Goal: Task Accomplishment & Management: Manage account settings

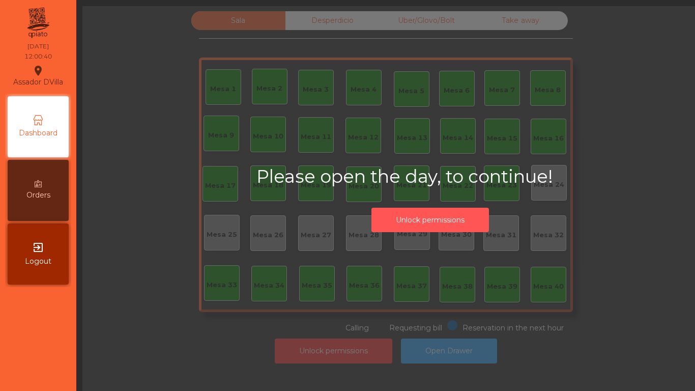
click at [421, 216] on button "Unlock permissions" at bounding box center [431, 220] width 118 height 25
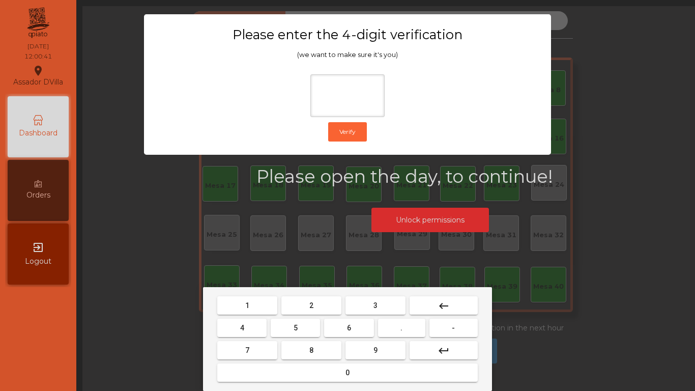
click at [329, 310] on button "2" at bounding box center [312, 305] width 60 height 18
drag, startPoint x: 256, startPoint y: 324, endPoint x: 325, endPoint y: 324, distance: 69.7
click at [257, 324] on button "4" at bounding box center [241, 328] width 49 height 18
drag, startPoint x: 350, startPoint y: 324, endPoint x: 389, endPoint y: 373, distance: 63.0
click at [367, 346] on nav "1 2 3 keyboard_backspace 4 5 6 . - 7 8 9 keyboard_return 0" at bounding box center [347, 339] width 265 height 90
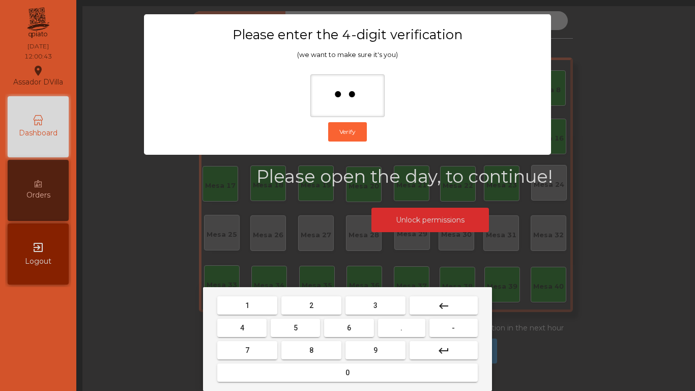
click at [382, 353] on button "9" at bounding box center [376, 350] width 60 height 18
click at [369, 345] on button "9" at bounding box center [376, 350] width 60 height 18
type input "****"
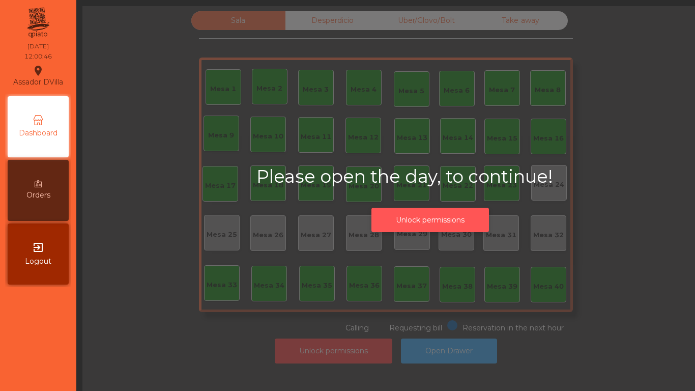
click at [422, 215] on button "Unlock permissions" at bounding box center [431, 220] width 118 height 25
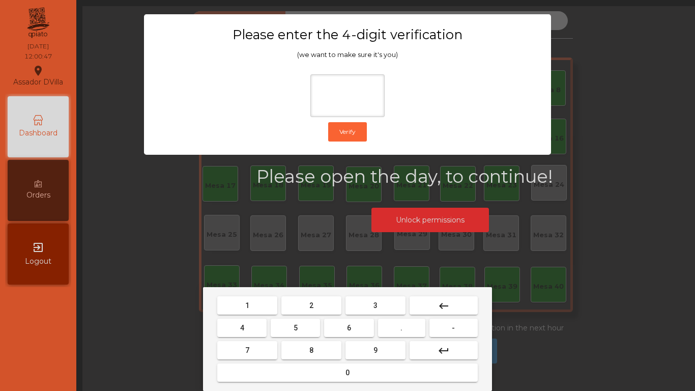
drag, startPoint x: 280, startPoint y: 307, endPoint x: 288, endPoint y: 307, distance: 8.1
click at [281, 307] on mat-keyboard-key "2" at bounding box center [311, 305] width 64 height 22
drag, startPoint x: 293, startPoint y: 307, endPoint x: 244, endPoint y: 331, distance: 54.6
click at [293, 307] on button "2" at bounding box center [312, 305] width 60 height 18
drag, startPoint x: 241, startPoint y: 333, endPoint x: 322, endPoint y: 329, distance: 81.5
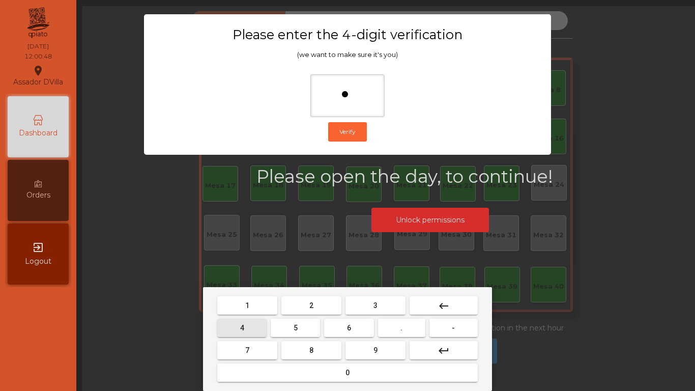
click at [254, 332] on button "4" at bounding box center [241, 328] width 49 height 18
drag, startPoint x: 344, startPoint y: 326, endPoint x: 349, endPoint y: 330, distance: 6.1
click at [349, 330] on button "6" at bounding box center [348, 328] width 49 height 18
click at [367, 347] on button "9" at bounding box center [376, 350] width 60 height 18
type input "****"
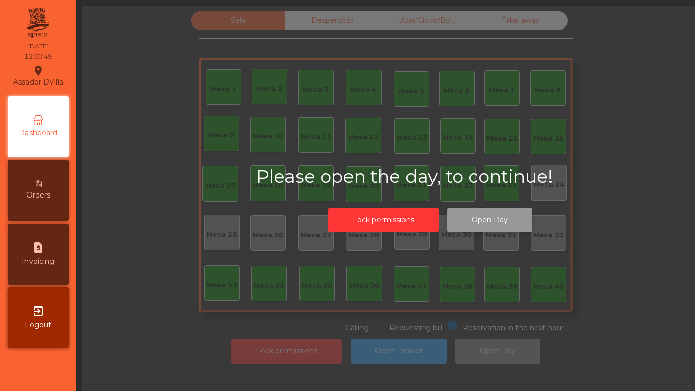
click at [470, 218] on button "Open Day" at bounding box center [489, 220] width 85 height 25
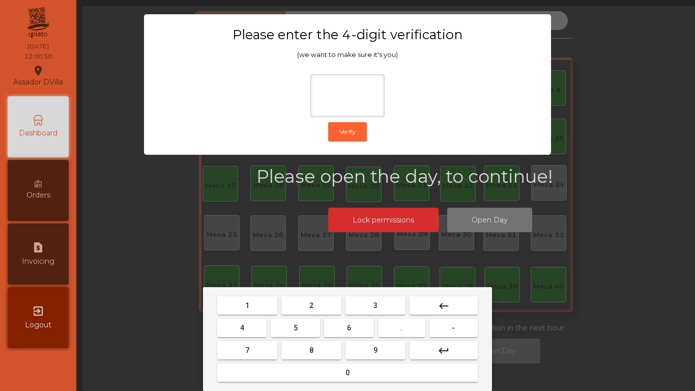
drag, startPoint x: 303, startPoint y: 307, endPoint x: 253, endPoint y: 323, distance: 52.3
click at [302, 308] on button "2" at bounding box center [312, 305] width 60 height 18
drag, startPoint x: 251, startPoint y: 323, endPoint x: 321, endPoint y: 322, distance: 69.8
click at [257, 323] on button "4" at bounding box center [241, 328] width 49 height 18
drag, startPoint x: 335, startPoint y: 325, endPoint x: 343, endPoint y: 332, distance: 10.4
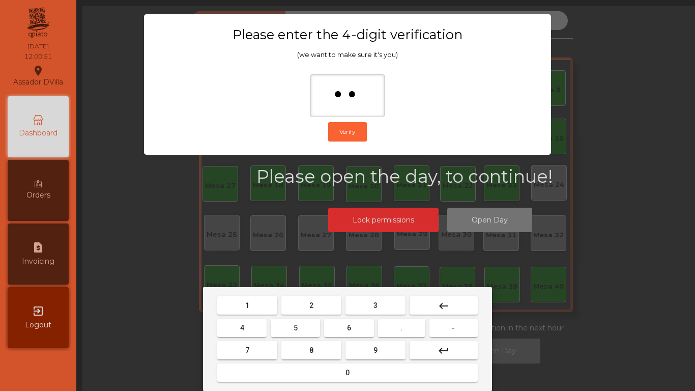
click at [338, 328] on button "6" at bounding box center [348, 328] width 49 height 18
click at [368, 347] on button "9" at bounding box center [376, 350] width 60 height 18
type input "****"
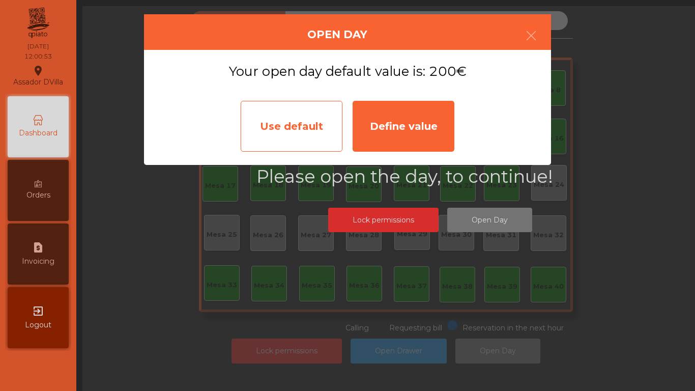
click at [309, 113] on div "Use default" at bounding box center [292, 126] width 102 height 51
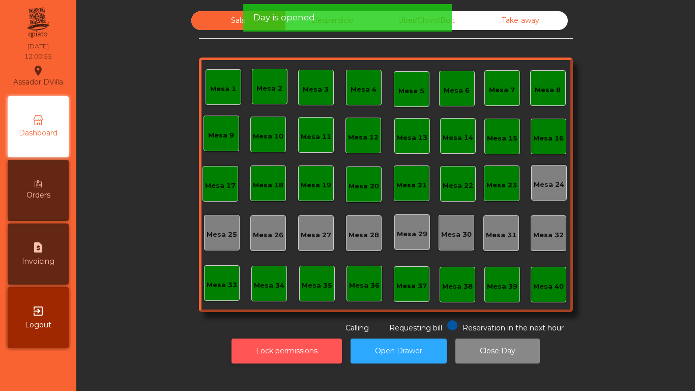
drag, startPoint x: 307, startPoint y: 342, endPoint x: 379, endPoint y: 342, distance: 71.3
click at [327, 342] on button "Lock permissions" at bounding box center [287, 351] width 110 height 25
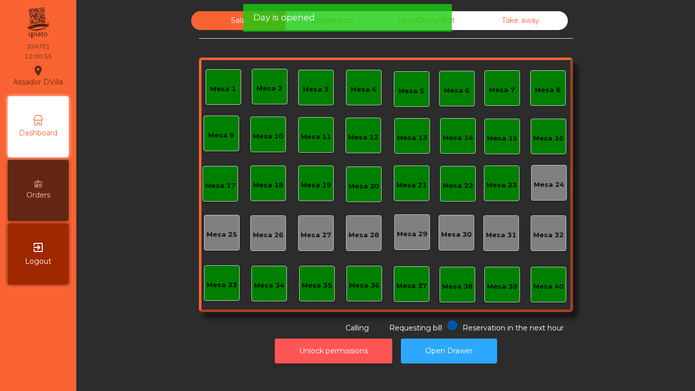
click at [379, 342] on button "Unlock permissions" at bounding box center [334, 351] width 118 height 25
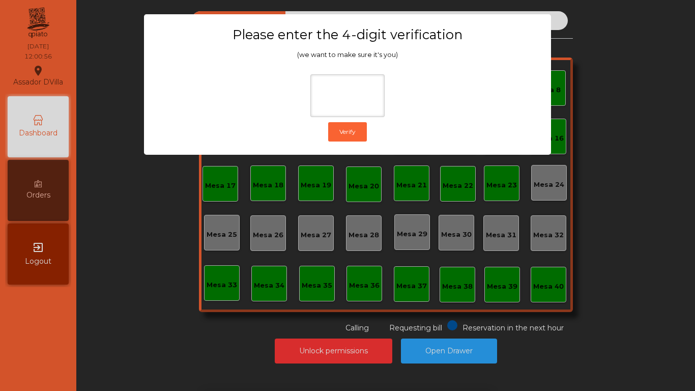
click at [579, 315] on div "1 2 3 keyboard_backspace 4 5 6 . - 7 8 9 keyboard_return 0" at bounding box center [347, 339] width 695 height 104
click at [471, 347] on ngb-modal-window "Please enter the 4-digit verification (we want to make sure it's you) Verify" at bounding box center [347, 195] width 661 height 391
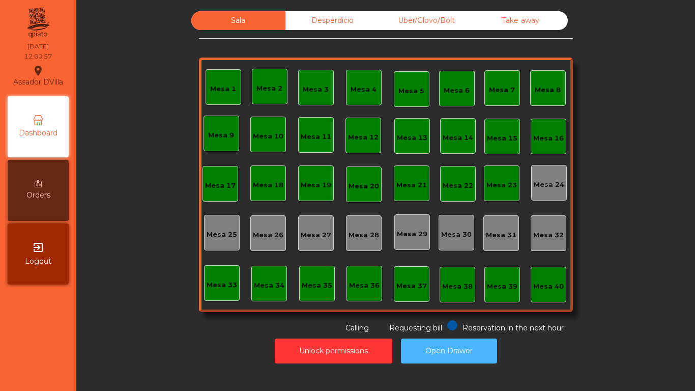
click at [471, 347] on button "Open Drawer" at bounding box center [449, 351] width 96 height 25
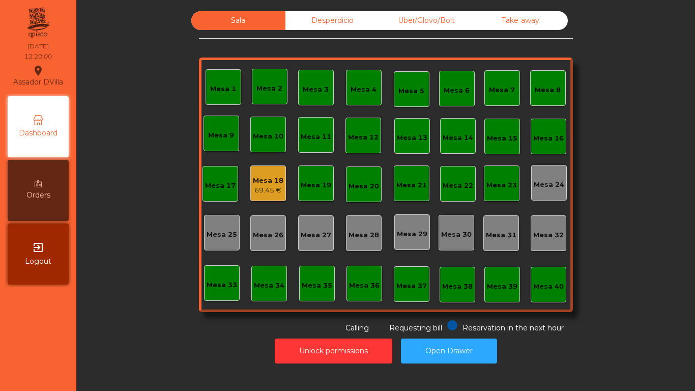
click at [262, 184] on div "Mesa 18" at bounding box center [268, 181] width 31 height 10
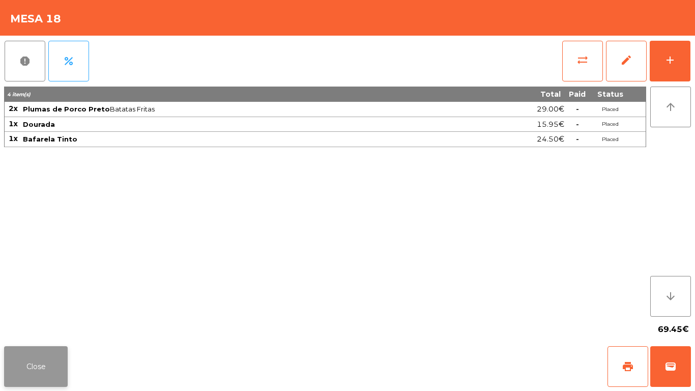
click at [43, 349] on button "Close" at bounding box center [36, 366] width 64 height 41
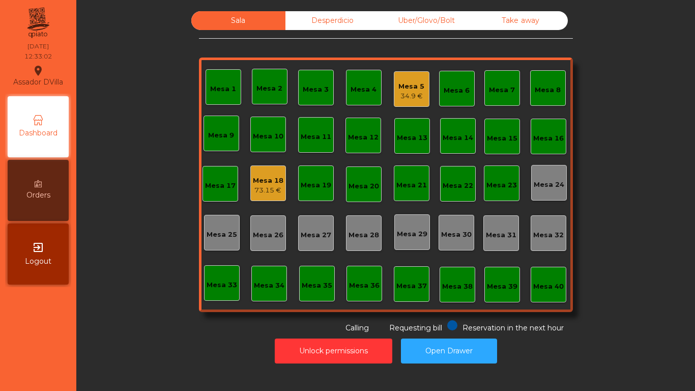
drag, startPoint x: 287, startPoint y: 210, endPoint x: 287, endPoint y: 202, distance: 8.1
click at [287, 203] on div "Mesa 1 Mesa 2 Mesa 3 Mesa 4 Mesa 5 34.9 € Mesa 6 Mesa 7 Mesa 8 [GEOGRAPHIC_DATA…" at bounding box center [386, 185] width 374 height 255
click at [274, 184] on div "Mesa 18" at bounding box center [268, 181] width 31 height 10
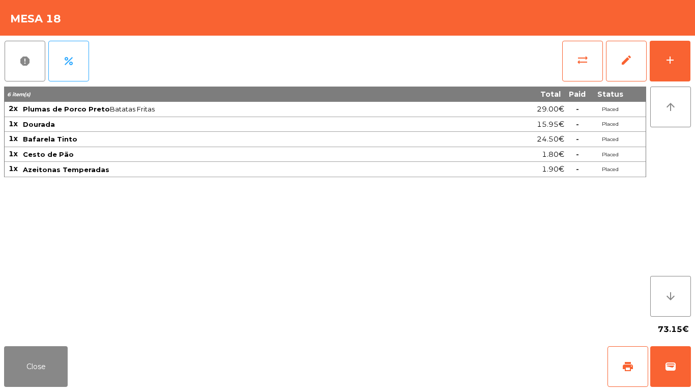
click at [2, 26] on div "Mesa 18" at bounding box center [347, 18] width 695 height 36
drag, startPoint x: 43, startPoint y: 372, endPoint x: 71, endPoint y: 366, distance: 28.6
click at [71, 366] on div "Close print wallet" at bounding box center [347, 366] width 695 height 49
drag, startPoint x: 23, startPoint y: 363, endPoint x: 25, endPoint y: 358, distance: 5.3
click at [25, 360] on button "Close" at bounding box center [36, 366] width 64 height 41
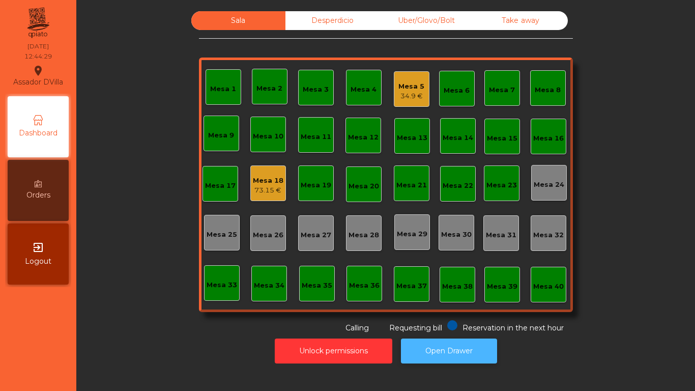
click at [423, 346] on button "Open Drawer" at bounding box center [449, 351] width 96 height 25
click at [260, 185] on div "Mesa 18" at bounding box center [268, 181] width 31 height 10
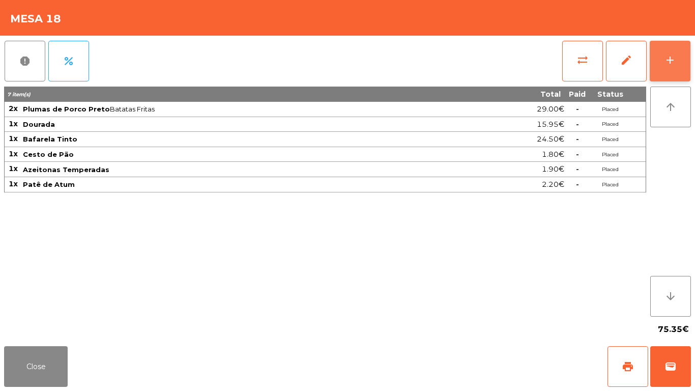
click at [682, 56] on button "add" at bounding box center [670, 61] width 41 height 41
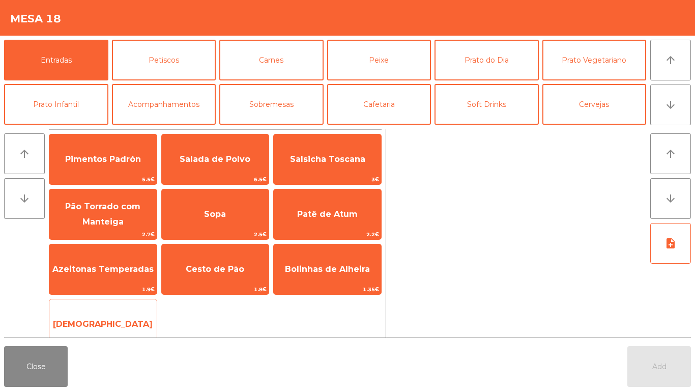
click at [116, 327] on span "[DEMOGRAPHIC_DATA]" at bounding box center [103, 324] width 100 height 10
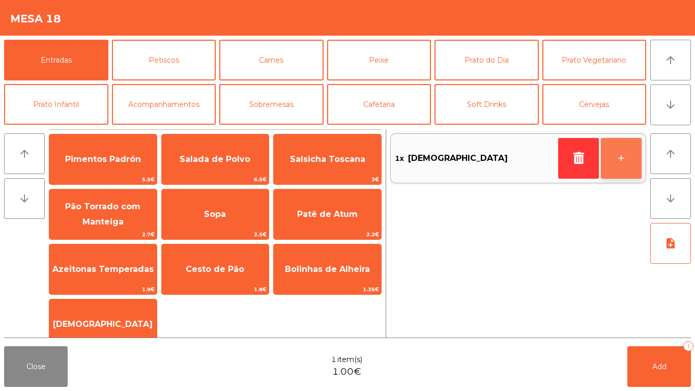
click at [626, 159] on button "+" at bounding box center [621, 158] width 41 height 41
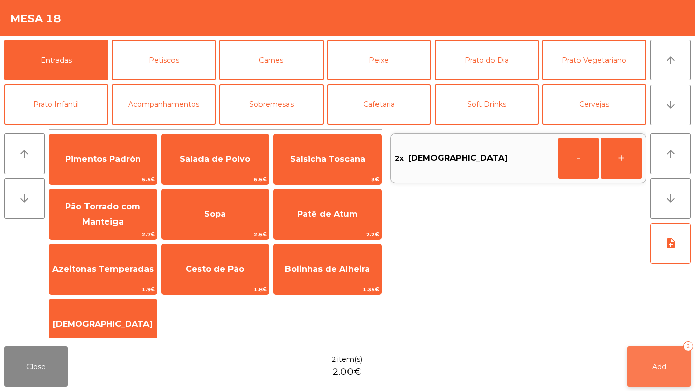
click at [678, 361] on button "Add 2" at bounding box center [660, 366] width 64 height 41
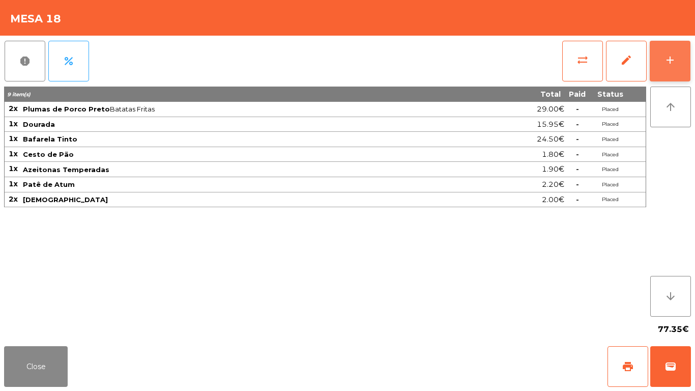
click at [685, 51] on button "add" at bounding box center [670, 61] width 41 height 41
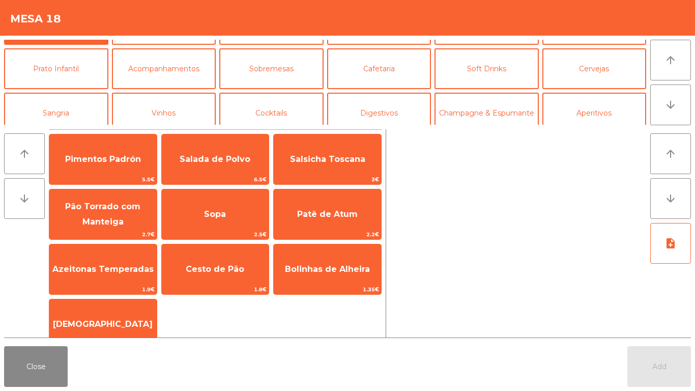
scroll to position [51, 0]
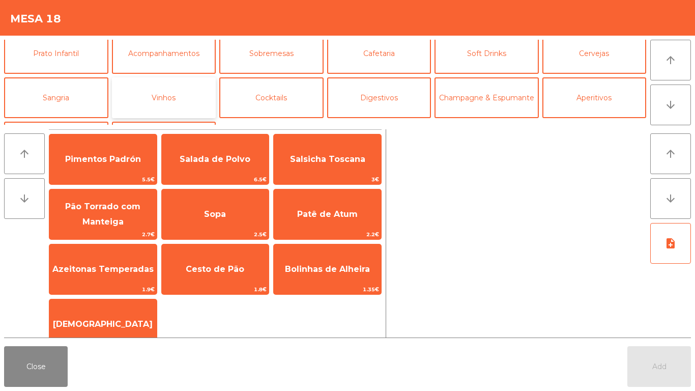
click at [199, 101] on button "Vinhos" at bounding box center [164, 97] width 104 height 41
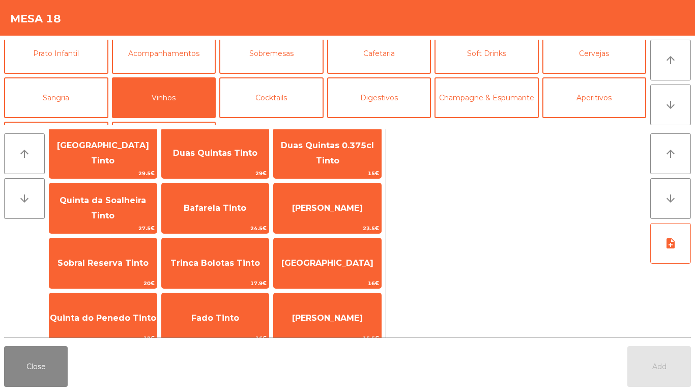
scroll to position [0, 0]
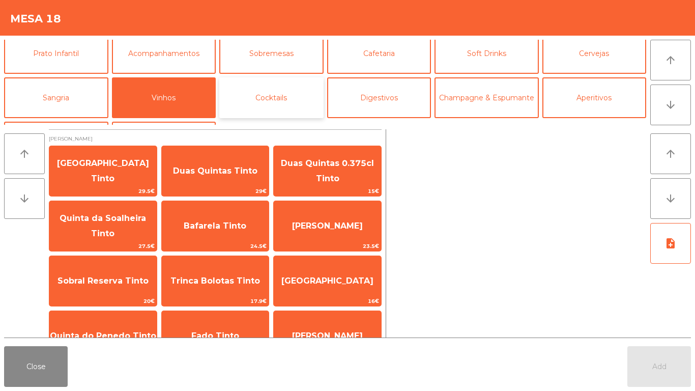
click at [290, 89] on button "Cocktails" at bounding box center [271, 97] width 104 height 41
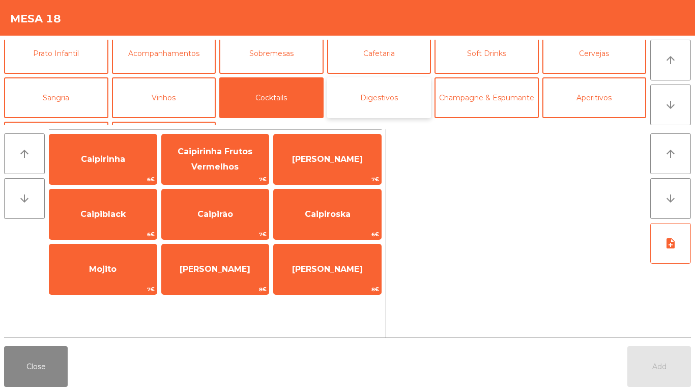
click at [381, 88] on button "Digestivos" at bounding box center [379, 97] width 104 height 41
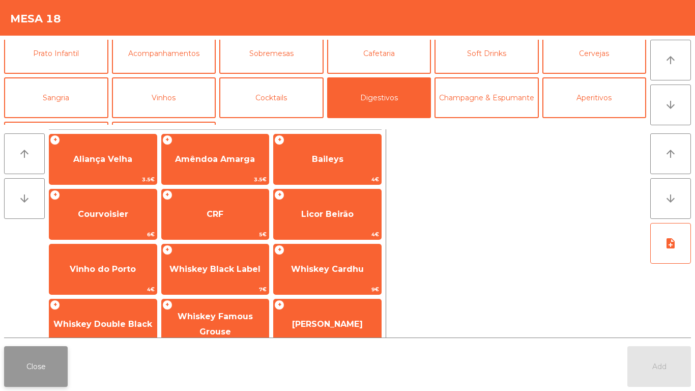
click at [40, 359] on button "Close" at bounding box center [36, 366] width 64 height 41
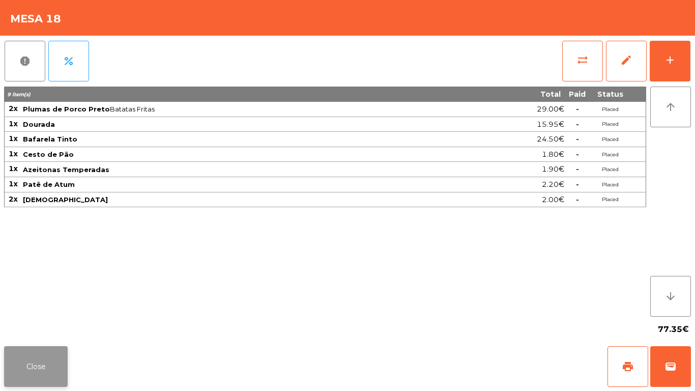
click at [43, 359] on button "Close" at bounding box center [36, 366] width 64 height 41
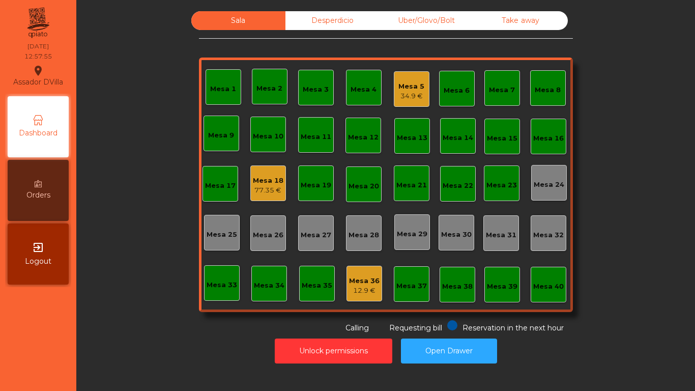
click at [213, 96] on div "Mesa 1" at bounding box center [224, 87] width 36 height 36
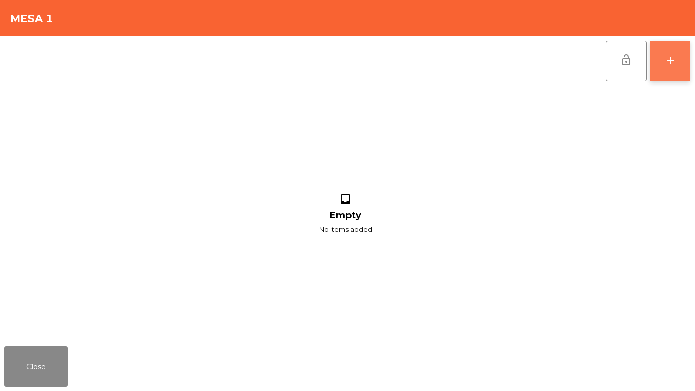
click at [677, 53] on button "add" at bounding box center [670, 61] width 41 height 41
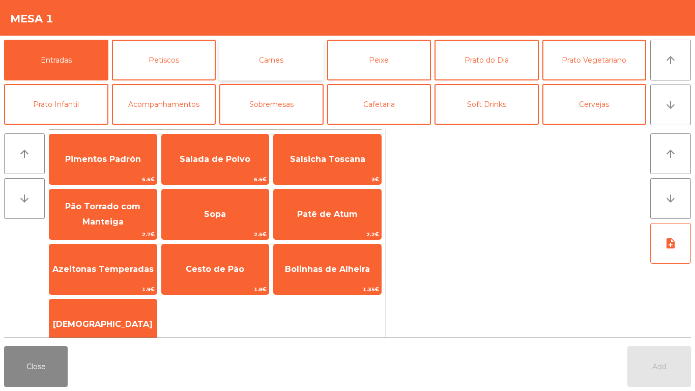
click at [286, 65] on button "Carnes" at bounding box center [271, 60] width 104 height 41
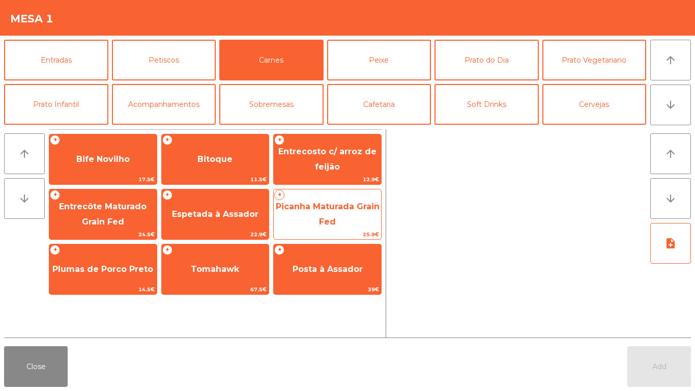
click at [350, 190] on div "+ Picanha Maturada Grain Fed 25.9€" at bounding box center [327, 214] width 108 height 51
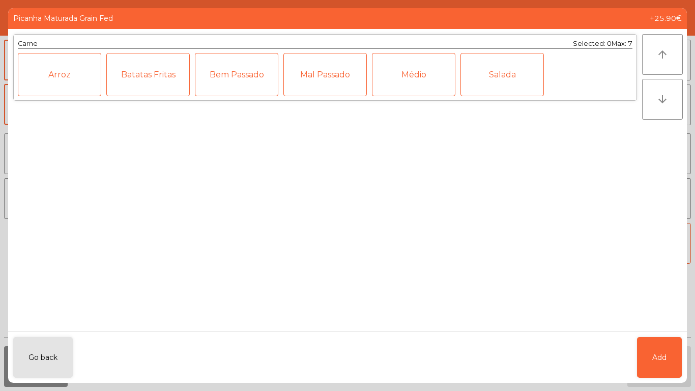
click at [349, 189] on div "Carne Selected: 0 Max: 7 Arroz Batatas Fritas Bem Passado Mal Passado Médio Sal…" at bounding box center [325, 180] width 634 height 302
click at [41, 356] on button "Go back" at bounding box center [43, 357] width 60 height 41
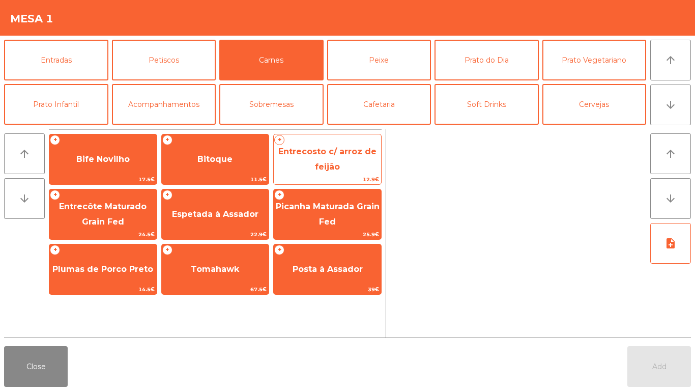
click at [347, 158] on span "Entrecosto c/ arroz de feijão" at bounding box center [327, 159] width 107 height 43
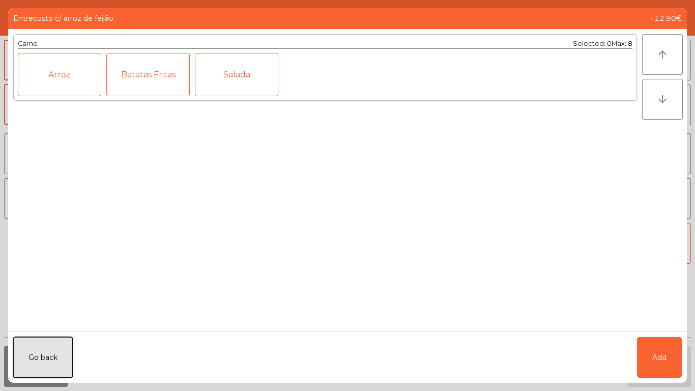
click at [34, 343] on button "Go back" at bounding box center [43, 357] width 60 height 41
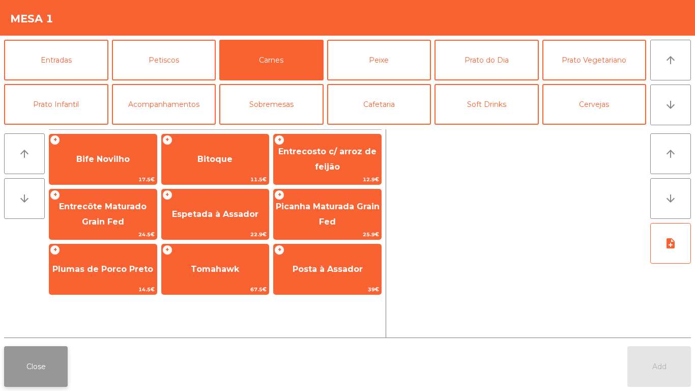
click at [47, 361] on button "Close" at bounding box center [36, 366] width 64 height 41
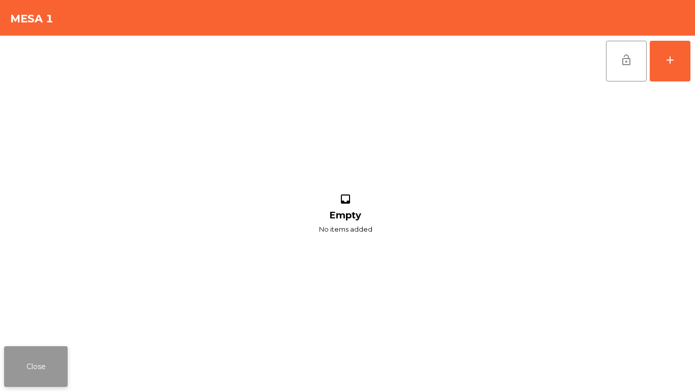
click at [37, 365] on button "Close" at bounding box center [36, 366] width 64 height 41
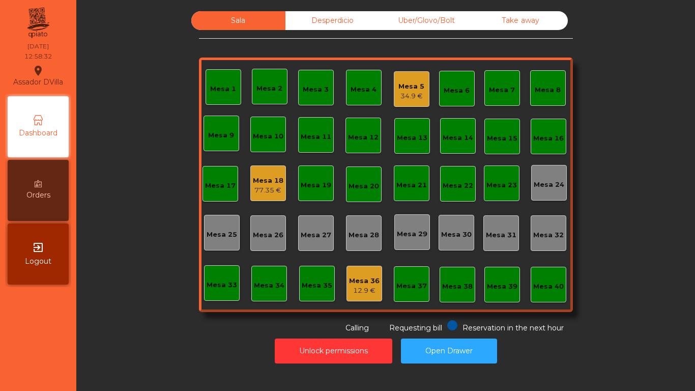
click at [260, 189] on div "77.35 €" at bounding box center [268, 190] width 31 height 10
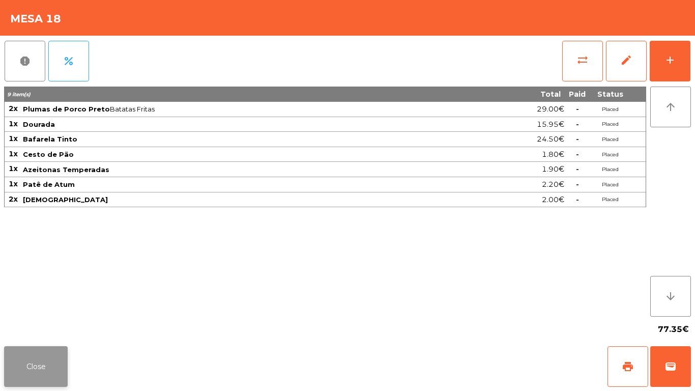
click at [44, 364] on button "Close" at bounding box center [36, 366] width 64 height 41
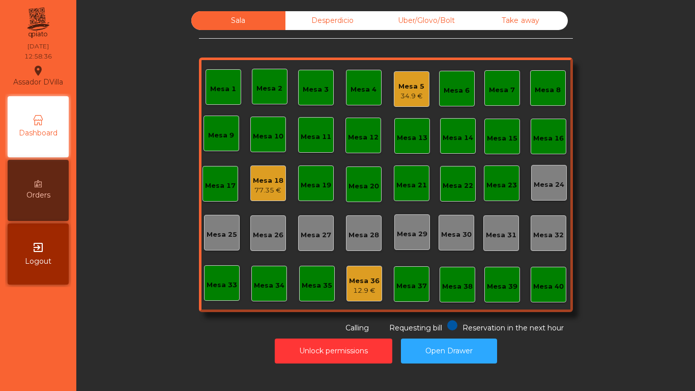
click at [353, 286] on div "12.9 €" at bounding box center [364, 291] width 31 height 10
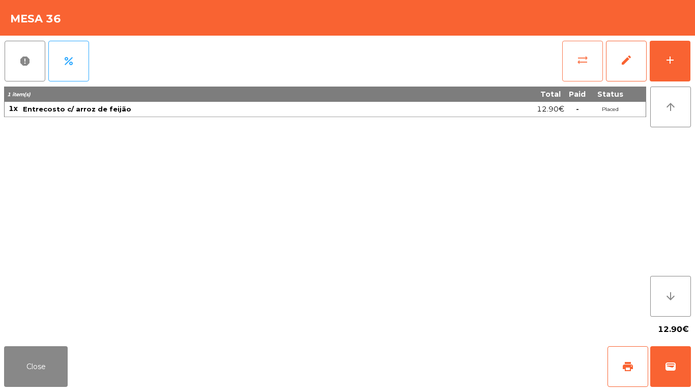
click at [580, 64] on span "sync_alt" at bounding box center [583, 60] width 12 height 12
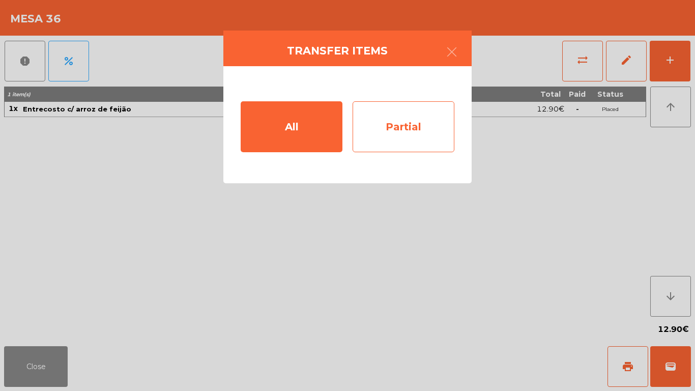
click at [406, 134] on div "Partial" at bounding box center [404, 126] width 102 height 51
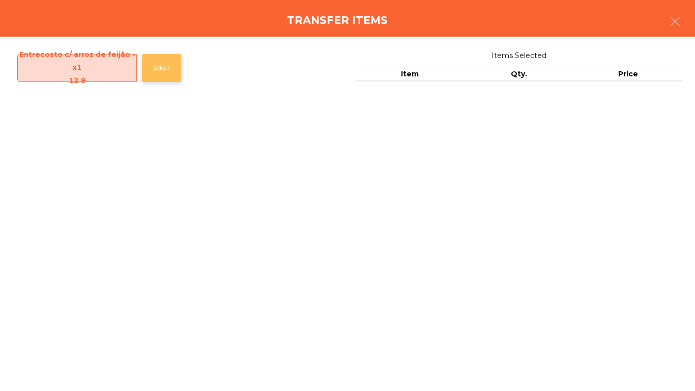
click at [153, 63] on button "Select" at bounding box center [161, 68] width 39 height 28
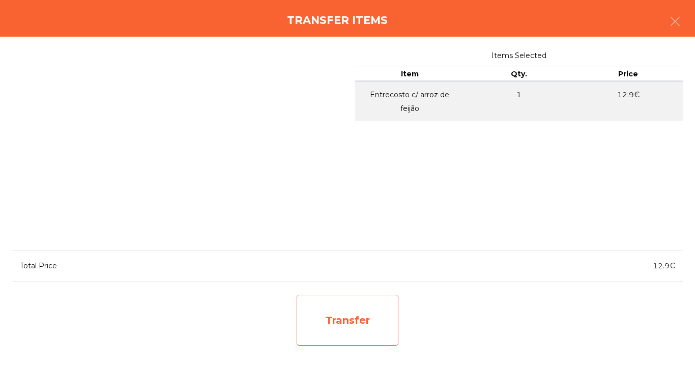
click at [356, 325] on div "Transfer" at bounding box center [348, 320] width 102 height 51
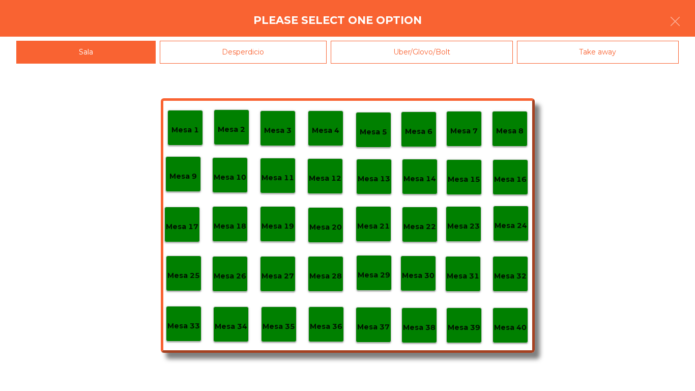
click at [173, 130] on p "Mesa 1" at bounding box center [185, 130] width 27 height 12
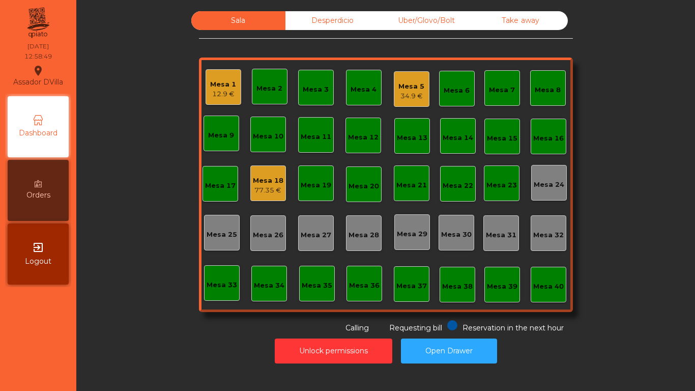
click at [213, 98] on div "12.9 €" at bounding box center [223, 94] width 26 height 10
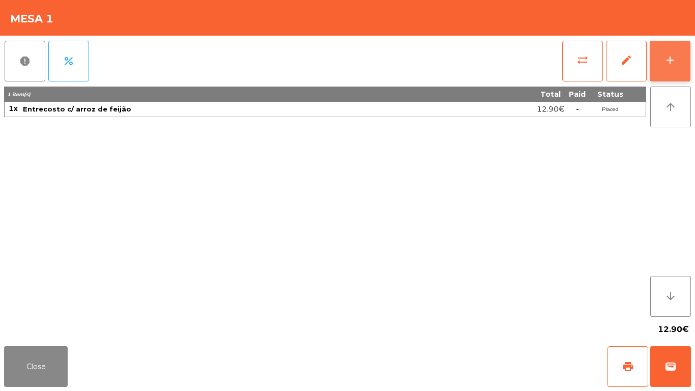
click at [682, 64] on button "add" at bounding box center [670, 61] width 41 height 41
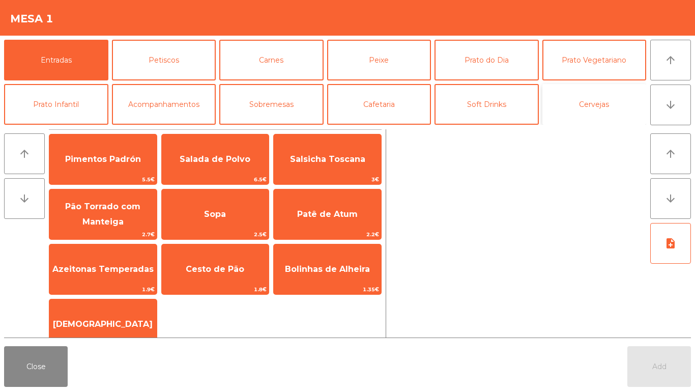
click at [620, 107] on button "Cervejas" at bounding box center [595, 104] width 104 height 41
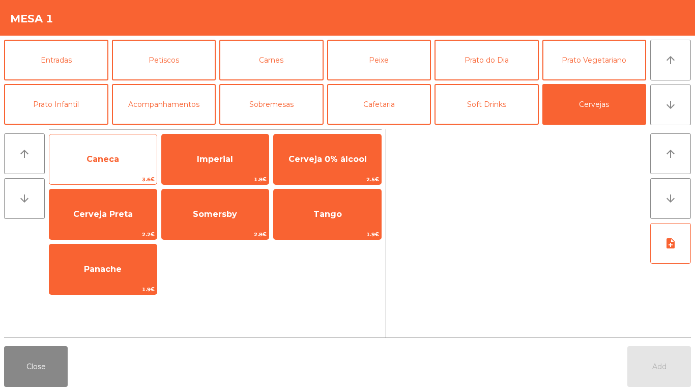
click at [103, 157] on span "Caneca" at bounding box center [103, 159] width 33 height 10
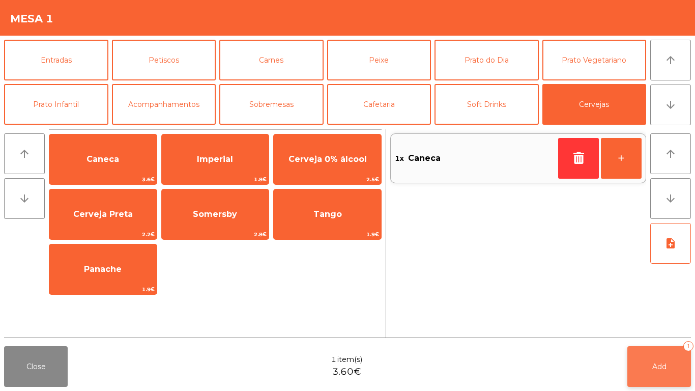
click at [658, 368] on span "Add" at bounding box center [660, 366] width 14 height 9
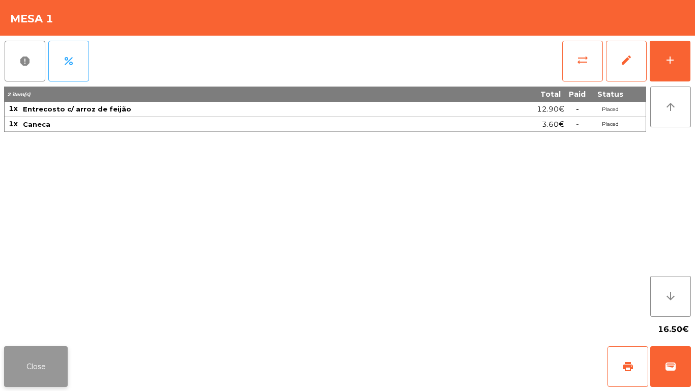
click at [3, 364] on div "Close print wallet" at bounding box center [347, 366] width 695 height 49
click at [29, 357] on button "Close" at bounding box center [36, 366] width 64 height 41
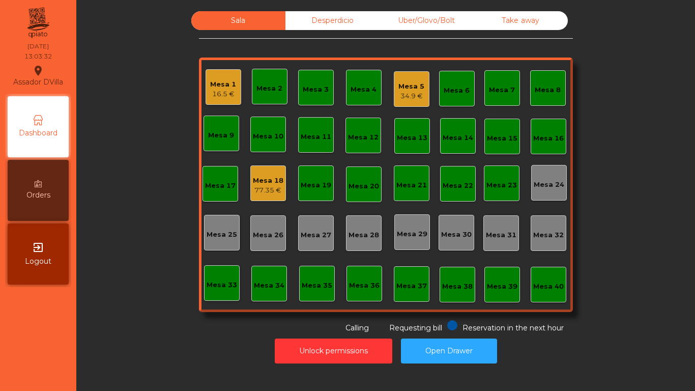
click at [228, 291] on div "Mesa 33" at bounding box center [222, 283] width 36 height 36
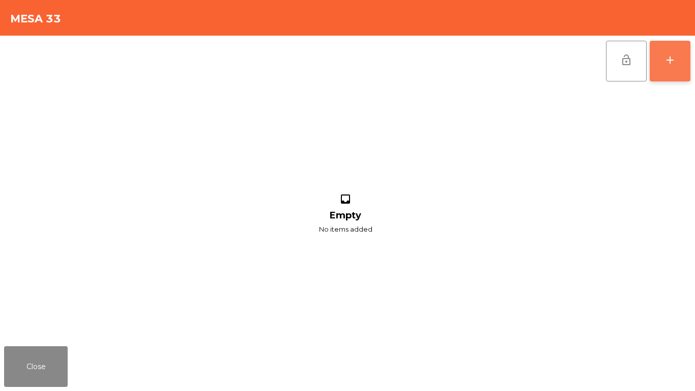
click at [686, 74] on button "add" at bounding box center [670, 61] width 41 height 41
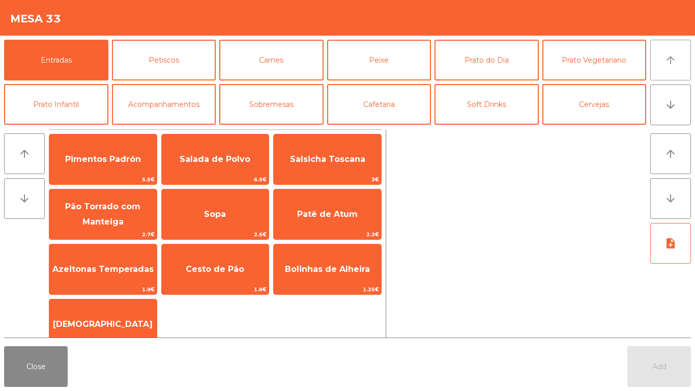
click at [672, 60] on icon "arrow_upward" at bounding box center [671, 60] width 12 height 12
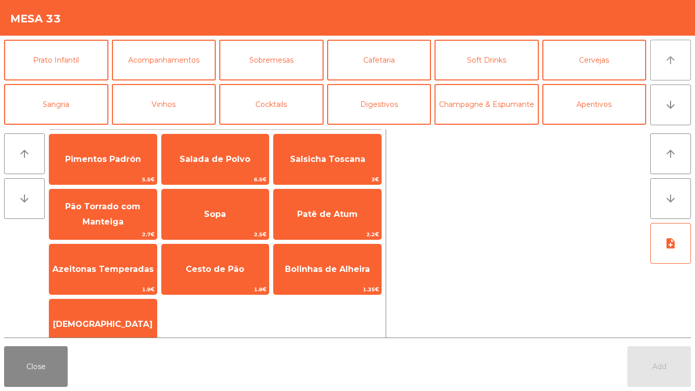
scroll to position [89, 0]
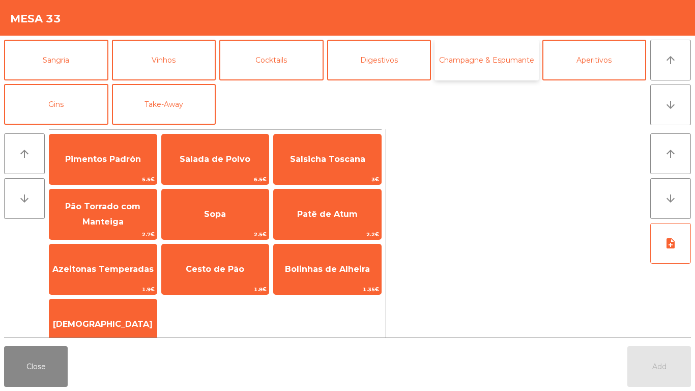
click at [471, 49] on button "Champagne & Espumante" at bounding box center [487, 60] width 104 height 41
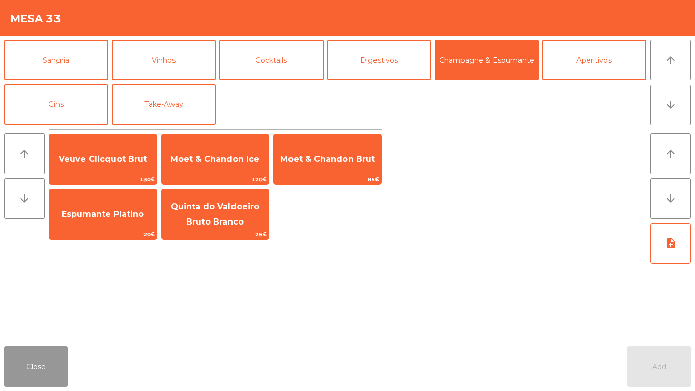
drag, startPoint x: 50, startPoint y: 366, endPoint x: 56, endPoint y: 366, distance: 5.6
click at [52, 366] on button "Close" at bounding box center [36, 366] width 64 height 41
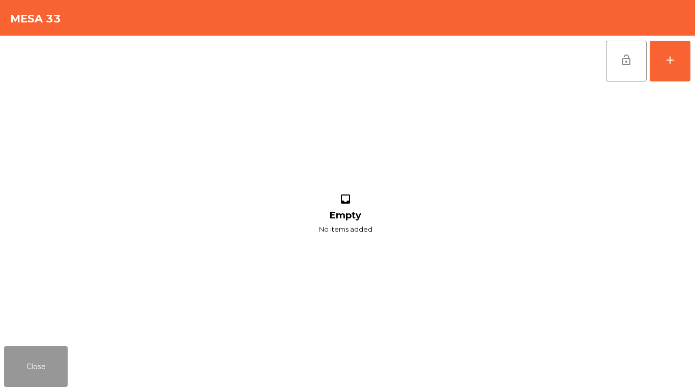
click at [57, 366] on button "Close" at bounding box center [36, 366] width 64 height 41
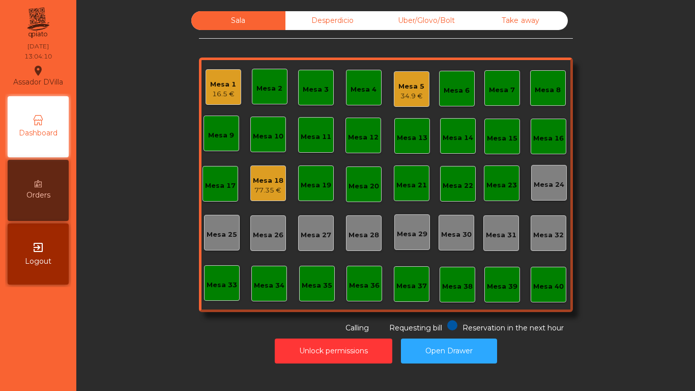
click at [216, 267] on div "Mesa 33" at bounding box center [222, 283] width 36 height 36
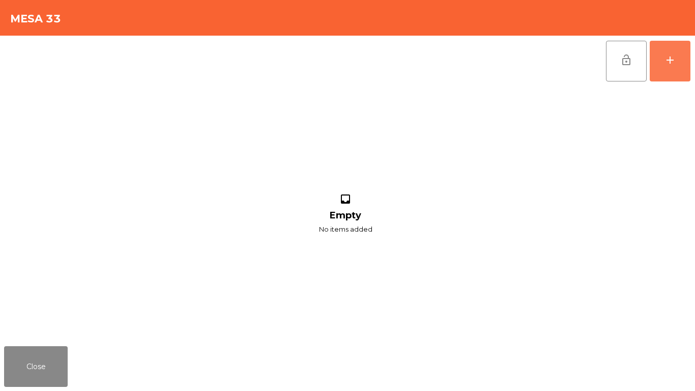
drag, startPoint x: 677, startPoint y: 51, endPoint x: 382, endPoint y: 33, distance: 295.3
click at [677, 51] on button "add" at bounding box center [670, 61] width 41 height 41
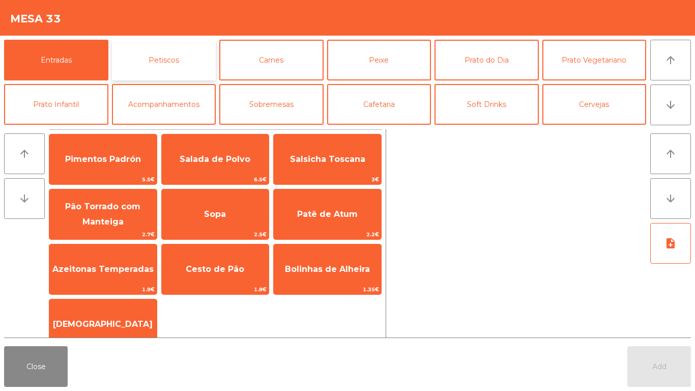
click at [162, 64] on button "Petiscos" at bounding box center [164, 60] width 104 height 41
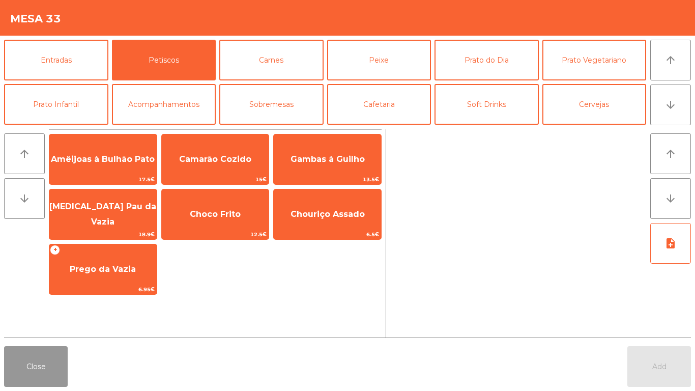
click at [40, 361] on button "Close" at bounding box center [36, 366] width 64 height 41
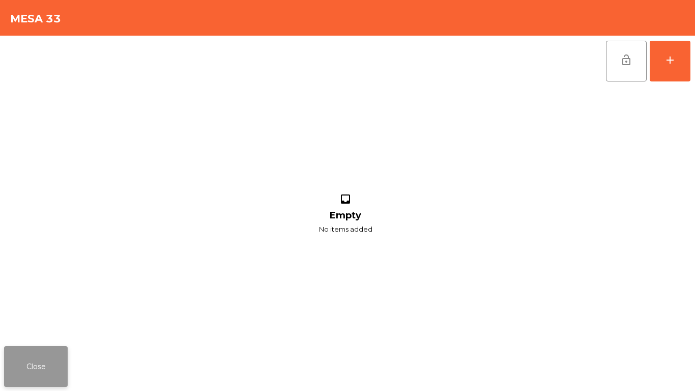
click at [15, 382] on button "Close" at bounding box center [36, 366] width 64 height 41
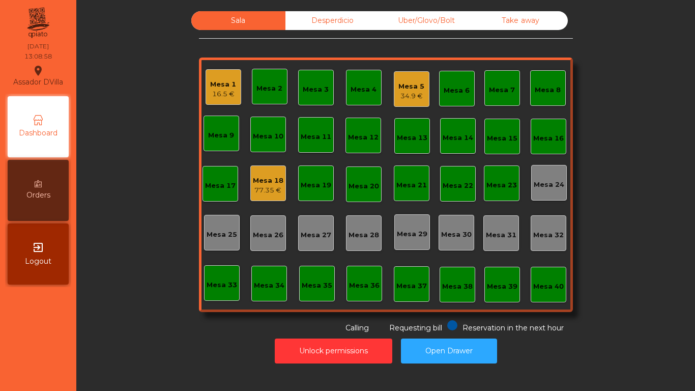
click at [408, 91] on div "34.9 €" at bounding box center [412, 96] width 26 height 10
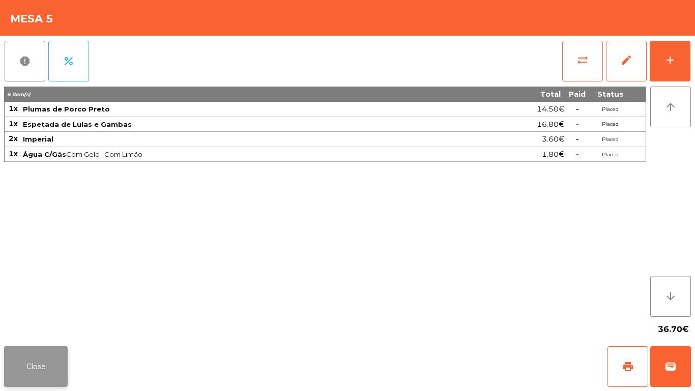
drag, startPoint x: 0, startPoint y: 390, endPoint x: 12, endPoint y: 385, distance: 12.8
click at [5, 390] on div "Close print wallet" at bounding box center [347, 366] width 695 height 49
click at [12, 385] on button "Close" at bounding box center [36, 366] width 64 height 41
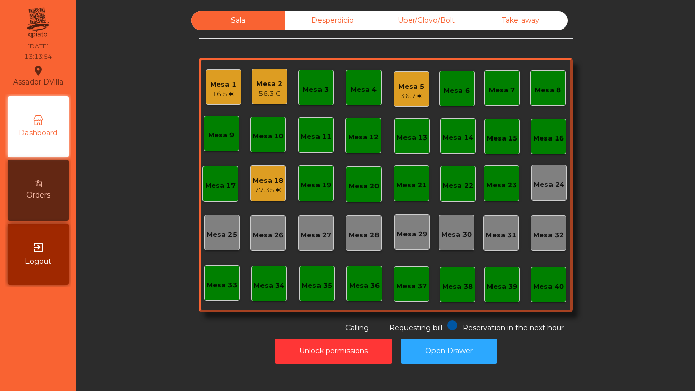
click at [251, 285] on div "Mesa 34" at bounding box center [269, 284] width 36 height 36
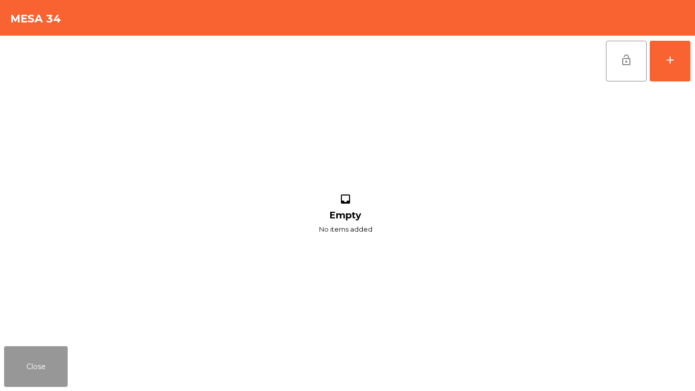
click at [39, 354] on button "Close" at bounding box center [36, 366] width 64 height 41
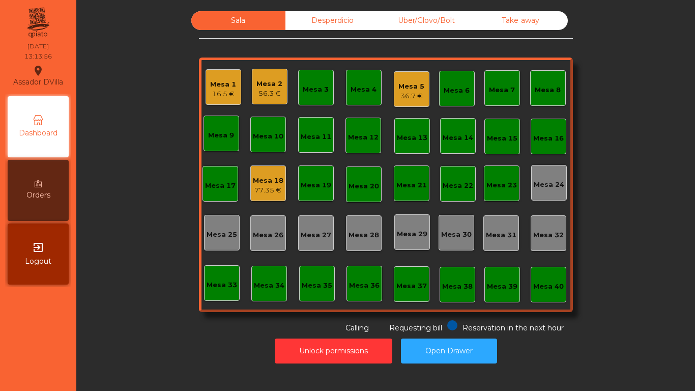
click at [537, 283] on div "Mesa 40" at bounding box center [549, 287] width 31 height 10
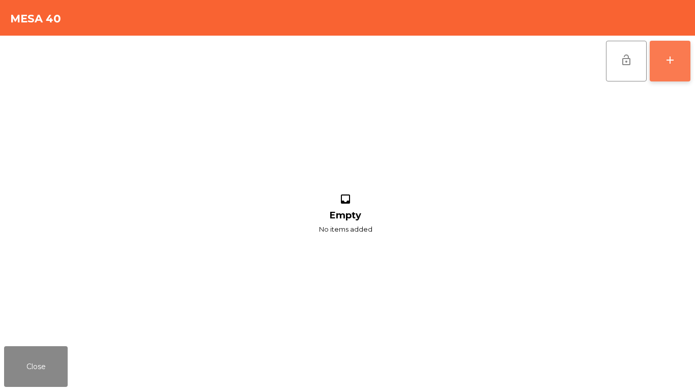
click at [667, 61] on div "add" at bounding box center [670, 60] width 12 height 12
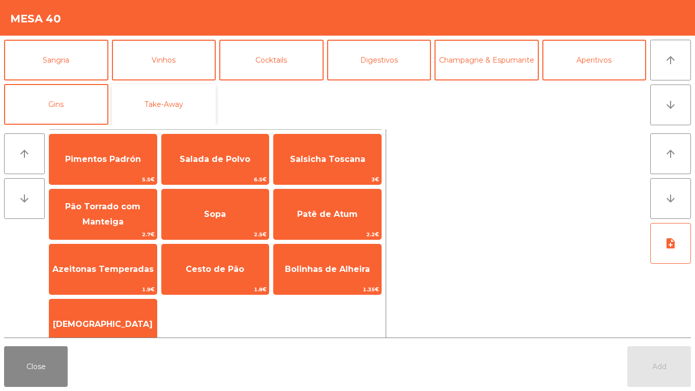
click at [181, 93] on button "Take-Away" at bounding box center [164, 104] width 104 height 41
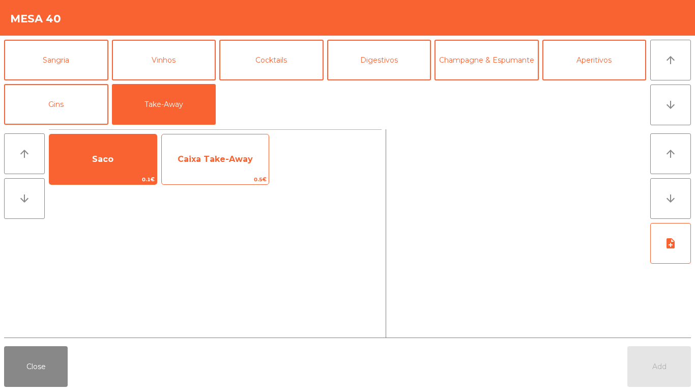
click at [192, 162] on span "Caixa Take-Away" at bounding box center [215, 159] width 75 height 10
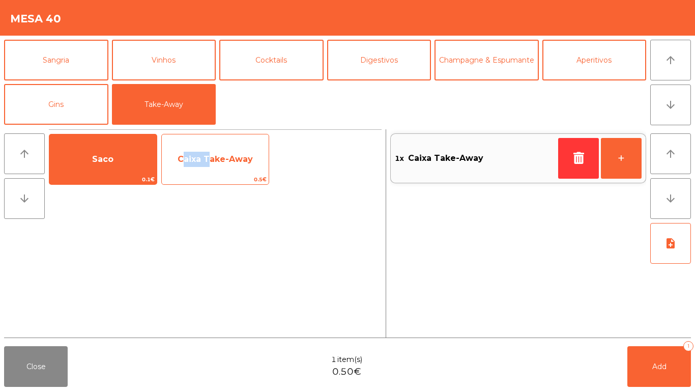
click at [192, 162] on span "Caixa Take-Away" at bounding box center [215, 159] width 75 height 10
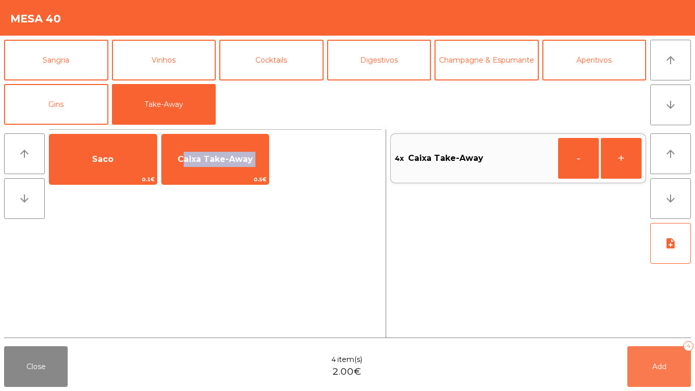
drag, startPoint x: 645, startPoint y: 367, endPoint x: 235, endPoint y: 372, distance: 409.3
click at [644, 368] on button "Add 4" at bounding box center [660, 366] width 64 height 41
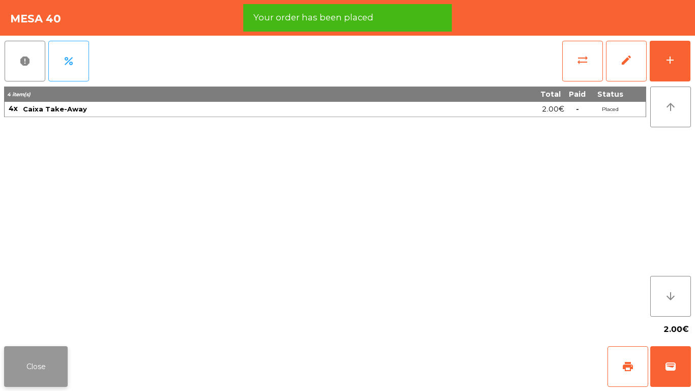
click at [29, 370] on button "Close" at bounding box center [36, 366] width 64 height 41
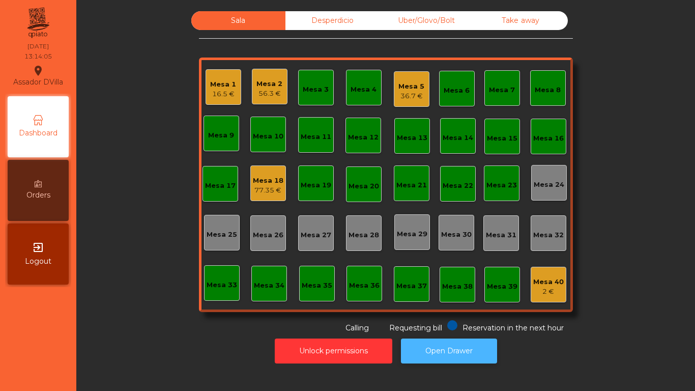
click at [493, 350] on button "Open Drawer" at bounding box center [449, 351] width 96 height 25
click at [233, 188] on div "Mesa 17" at bounding box center [221, 184] width 36 height 36
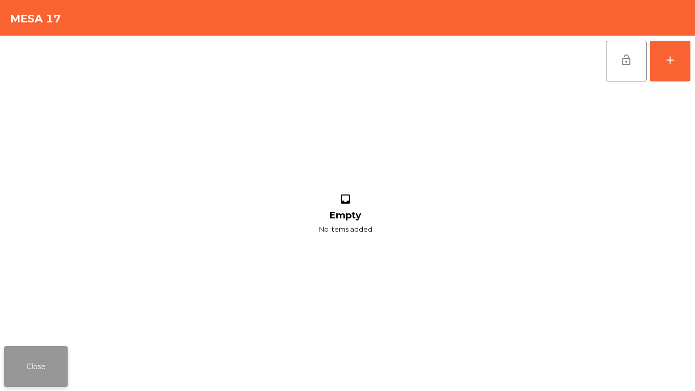
click at [23, 379] on button "Close" at bounding box center [36, 366] width 64 height 41
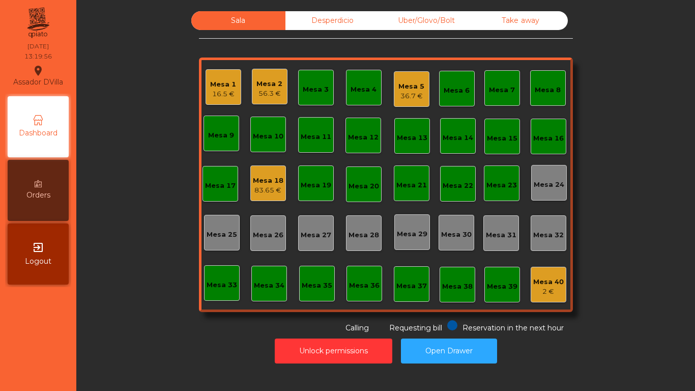
click at [257, 182] on div "Mesa 18" at bounding box center [268, 181] width 31 height 10
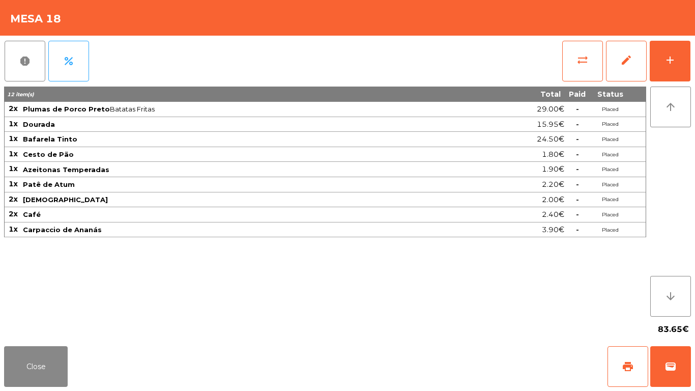
click at [695, 54] on div "report percent sync_alt edit add 12 item(s) Total Paid Status 2x Plumas de Porc…" at bounding box center [347, 189] width 695 height 306
click at [679, 60] on button "add" at bounding box center [670, 61] width 41 height 41
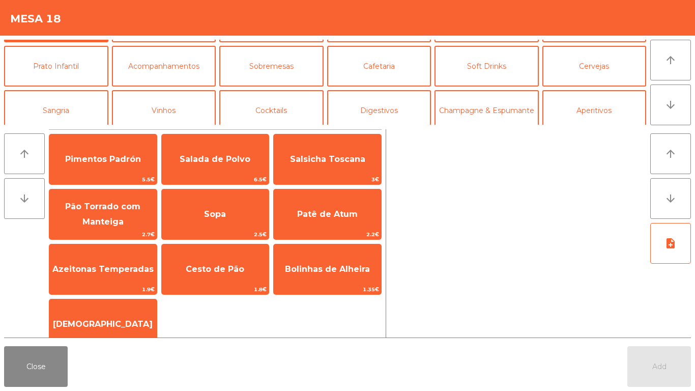
scroll to position [68, 0]
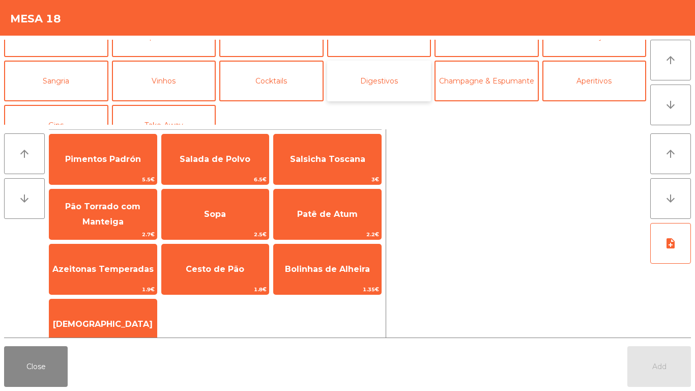
click at [365, 88] on button "Digestivos" at bounding box center [379, 81] width 104 height 41
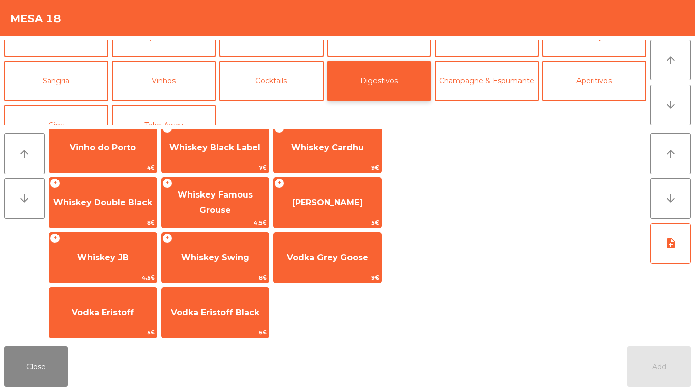
scroll to position [126, 0]
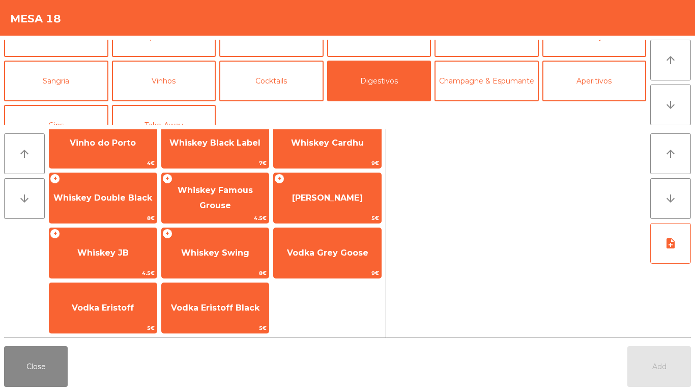
click at [267, 376] on div "Close Add" at bounding box center [347, 366] width 695 height 49
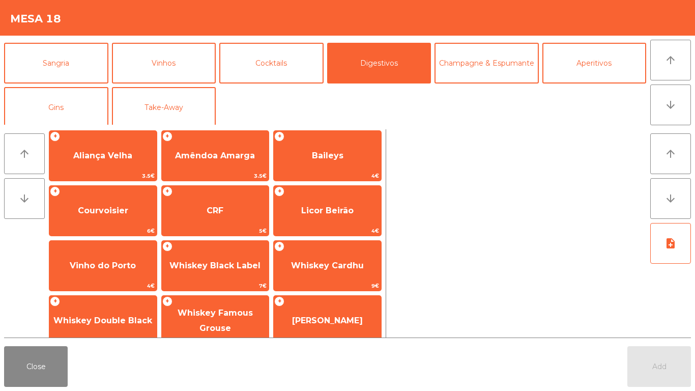
scroll to position [89, 0]
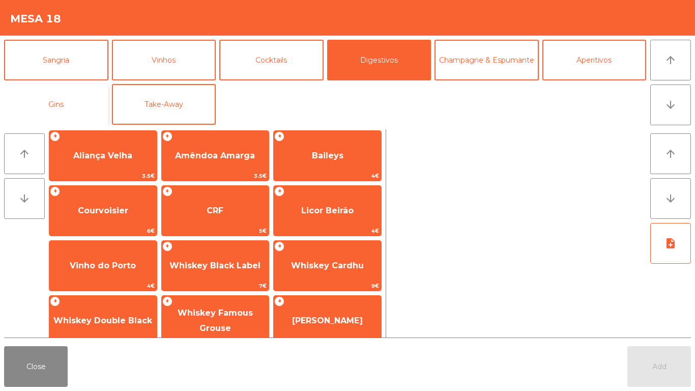
click at [46, 96] on button "Gins" at bounding box center [56, 104] width 104 height 41
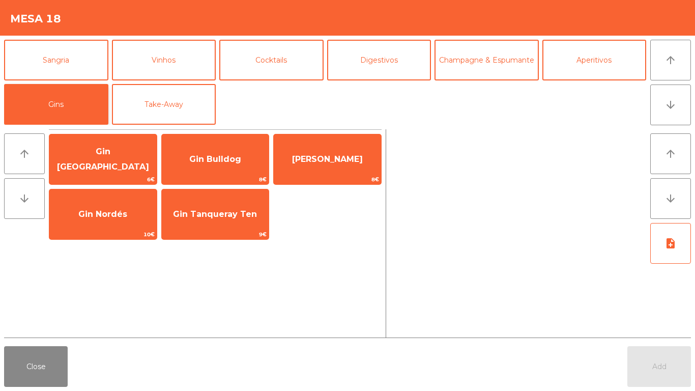
scroll to position [0, 0]
click at [145, 108] on button "Take-Away" at bounding box center [164, 104] width 104 height 41
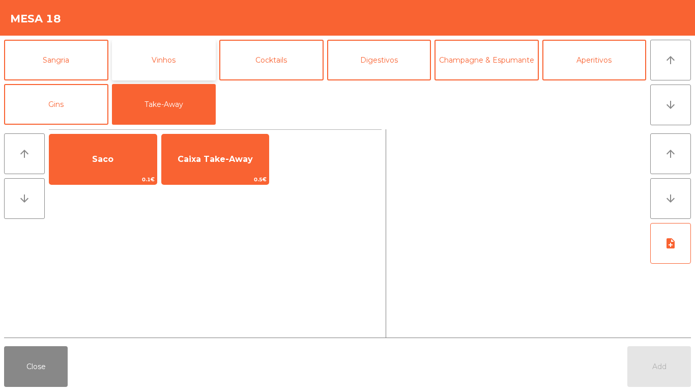
click at [142, 58] on button "Vinhos" at bounding box center [164, 60] width 104 height 41
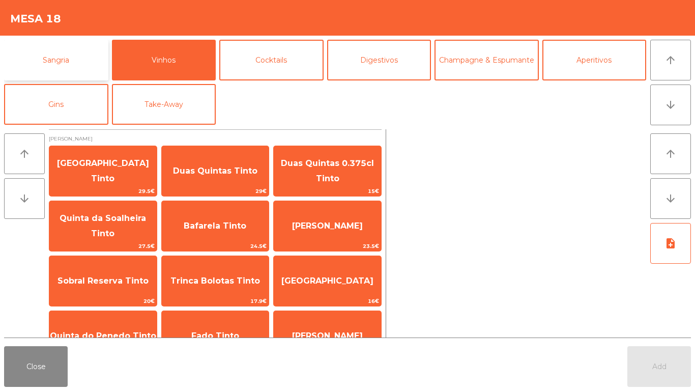
click at [42, 65] on button "Sangria" at bounding box center [56, 60] width 104 height 41
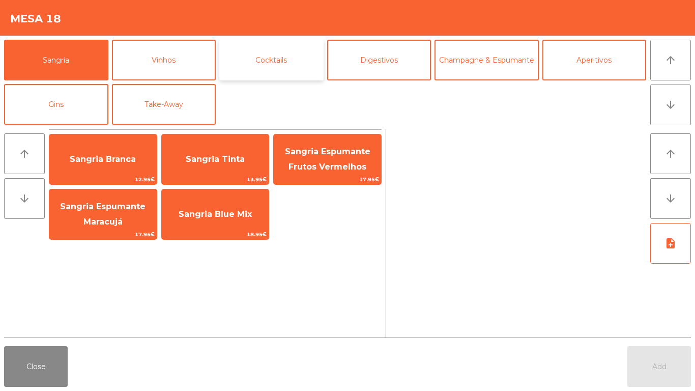
click at [284, 67] on button "Cocktails" at bounding box center [271, 60] width 104 height 41
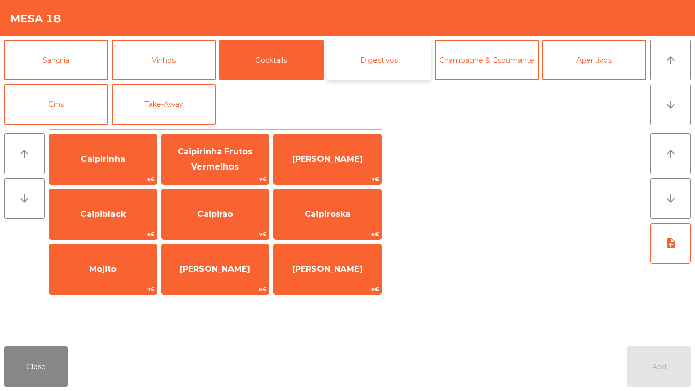
click at [367, 68] on button "Digestivos" at bounding box center [379, 60] width 104 height 41
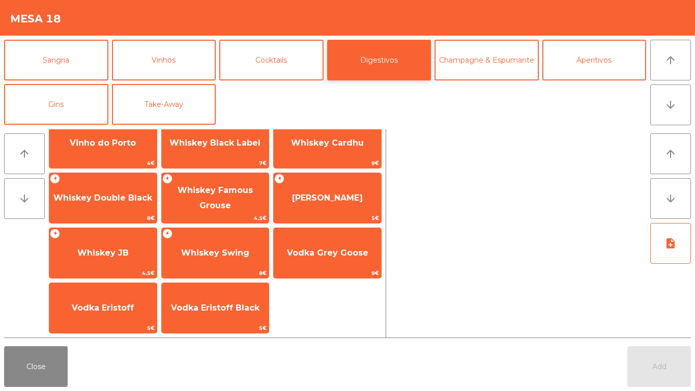
scroll to position [125, 0]
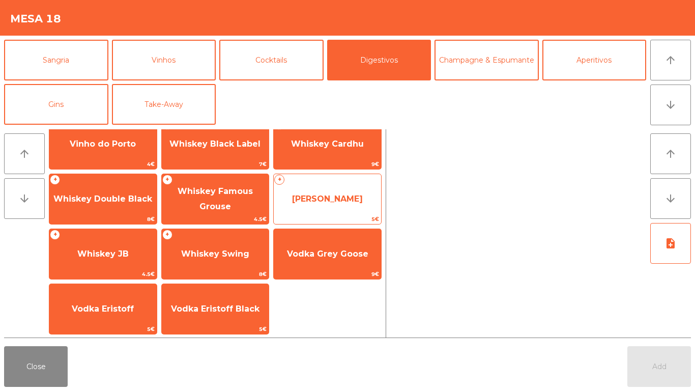
click at [318, 197] on span "[PERSON_NAME]" at bounding box center [327, 199] width 71 height 10
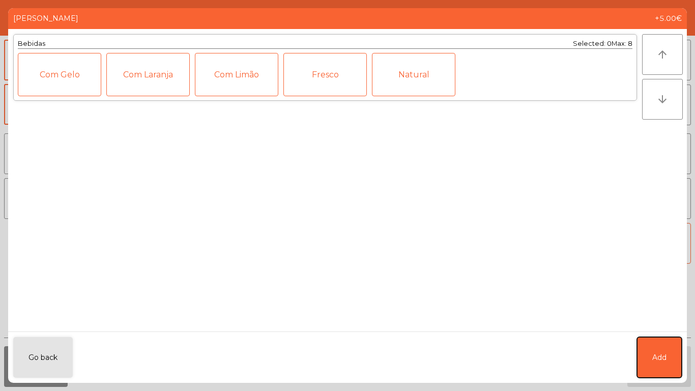
click at [644, 363] on button "Add" at bounding box center [659, 357] width 45 height 41
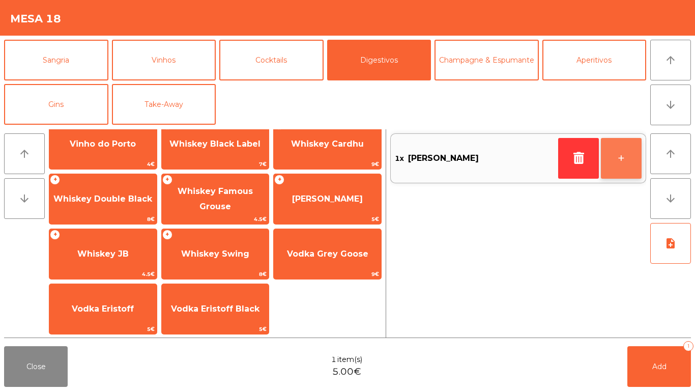
click at [639, 155] on button "+" at bounding box center [621, 158] width 41 height 41
click at [639, 153] on button "+" at bounding box center [621, 158] width 41 height 41
click at [581, 146] on button "-" at bounding box center [578, 158] width 41 height 41
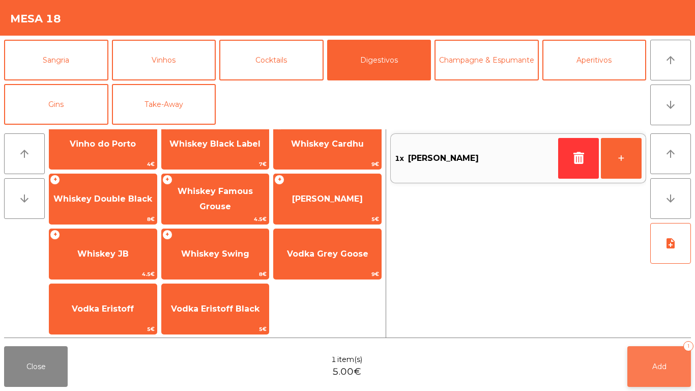
click at [661, 352] on button "Add 1" at bounding box center [660, 366] width 64 height 41
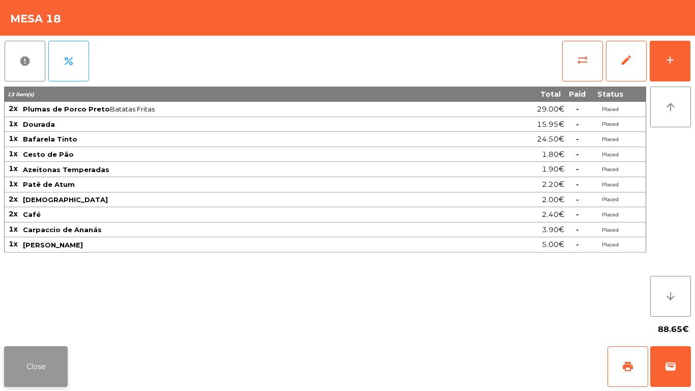
click at [11, 353] on button "Close" at bounding box center [36, 366] width 64 height 41
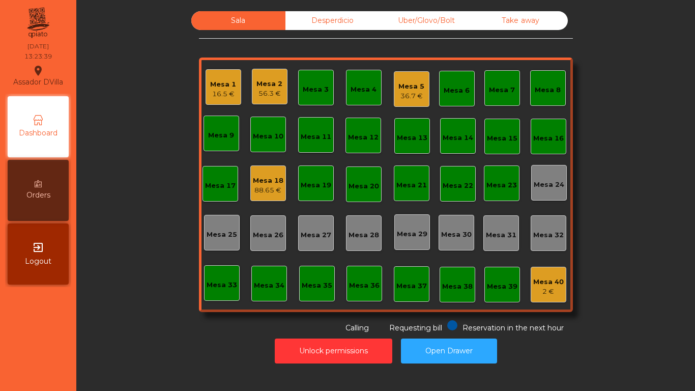
click at [271, 83] on div "Mesa 2" at bounding box center [270, 84] width 26 height 10
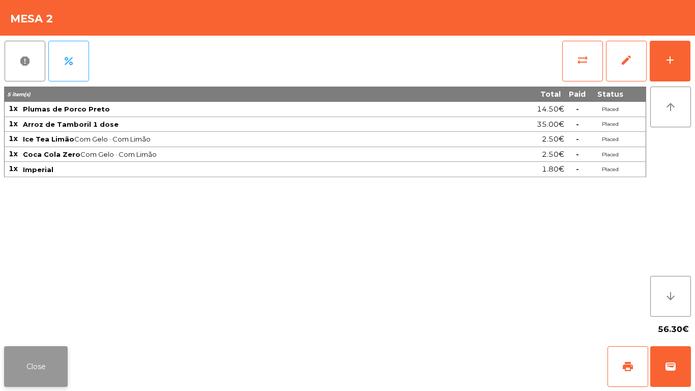
click at [31, 359] on button "Close" at bounding box center [36, 366] width 64 height 41
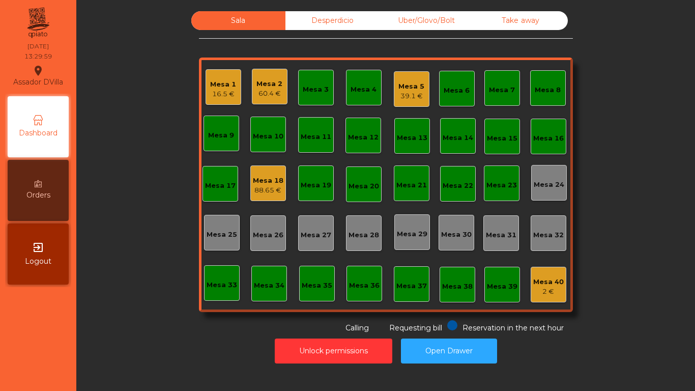
click at [418, 93] on div "39.1 €" at bounding box center [412, 96] width 26 height 10
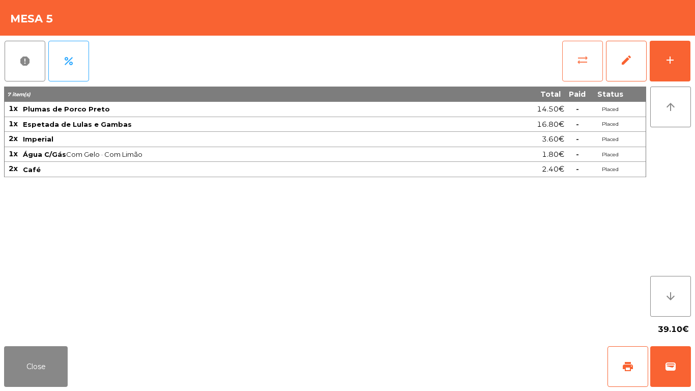
click at [585, 52] on button "sync_alt" at bounding box center [583, 61] width 41 height 41
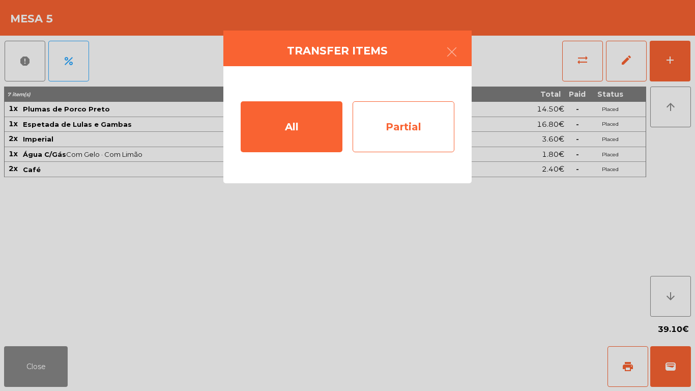
click at [414, 122] on div "Partial" at bounding box center [404, 126] width 102 height 51
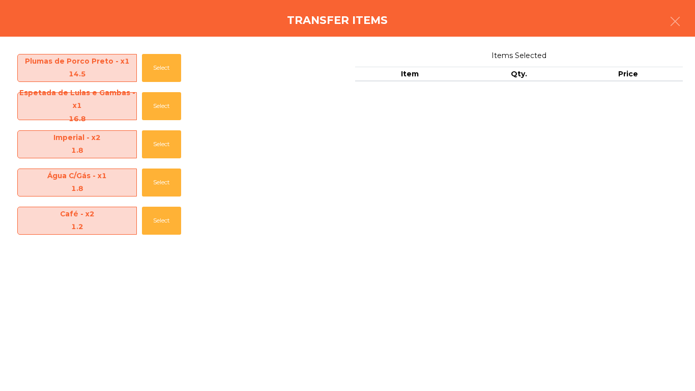
click at [142, 223] on div "Café - x2 1.2 Select" at bounding box center [176, 221] width 328 height 38
click at [158, 233] on button "Select" at bounding box center [161, 221] width 39 height 28
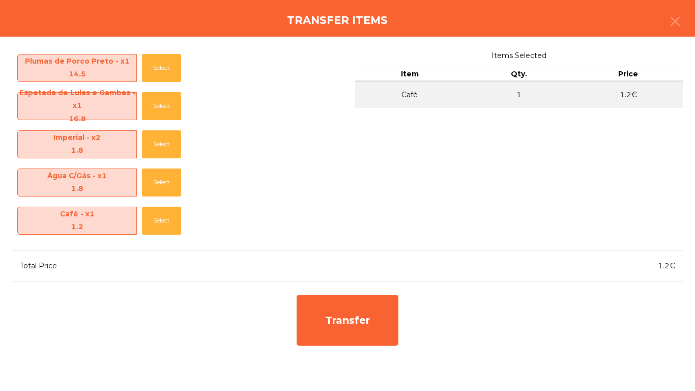
click at [327, 290] on div "Transfer" at bounding box center [348, 320] width 112 height 61
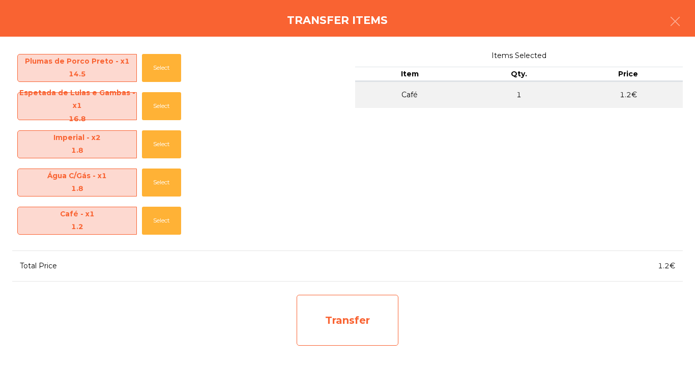
click at [327, 320] on div "Transfer" at bounding box center [348, 320] width 102 height 51
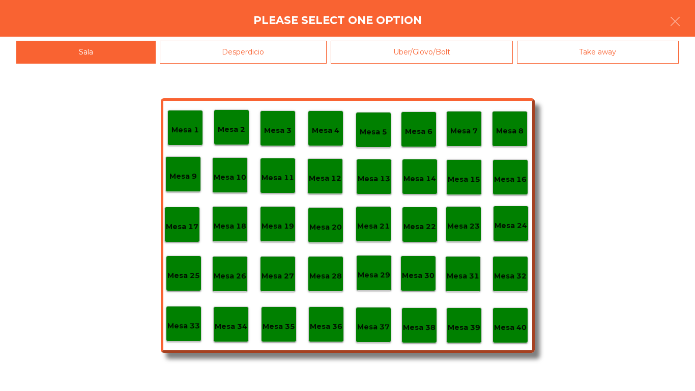
click at [268, 44] on div "Desperdicio" at bounding box center [243, 52] width 167 height 23
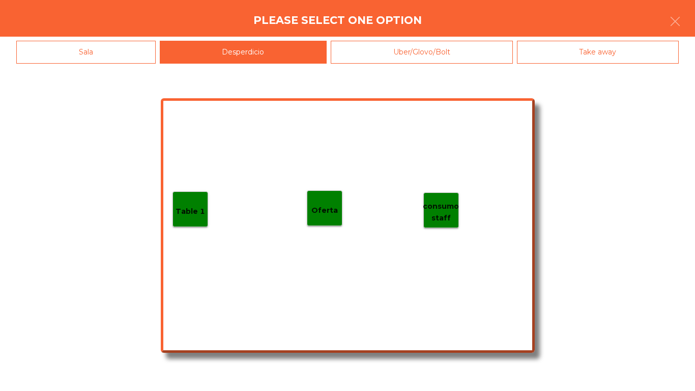
click at [203, 198] on div "Table 1" at bounding box center [191, 209] width 36 height 36
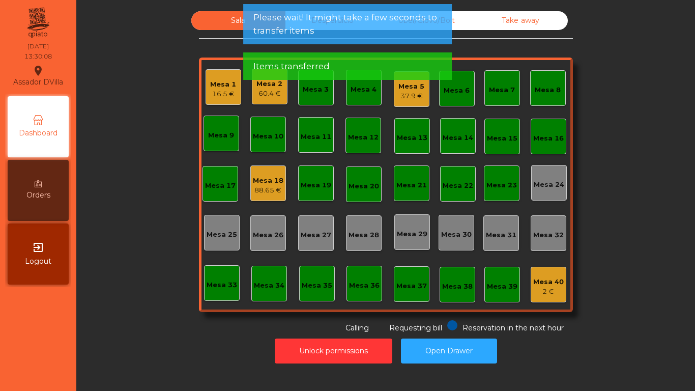
click at [72, 348] on nav "Assador DVilla location_on [DATE] 13:30:08 Dashboard Orders exit_to_app Logout" at bounding box center [38, 195] width 76 height 391
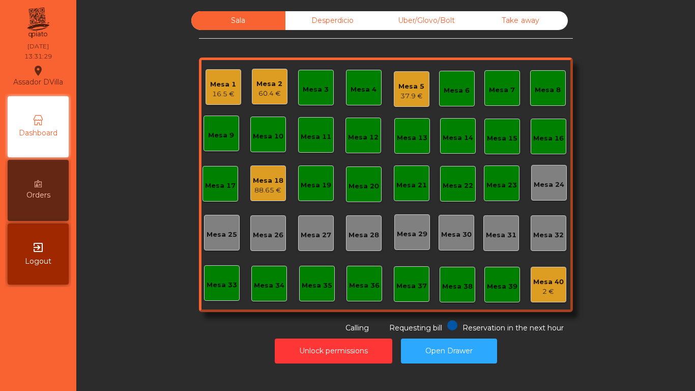
click at [252, 91] on div "Mesa 2 60.4 €" at bounding box center [270, 87] width 36 height 36
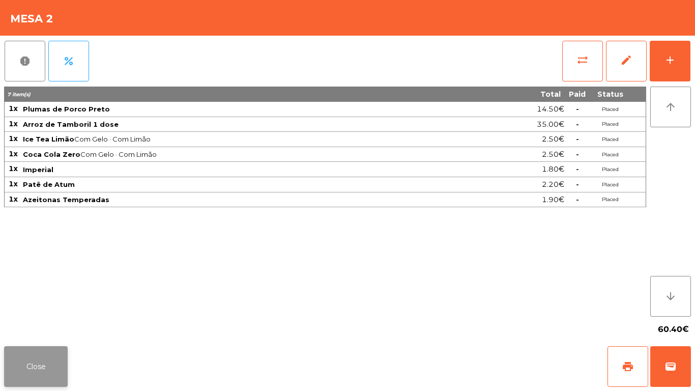
click at [27, 354] on button "Close" at bounding box center [36, 366] width 64 height 41
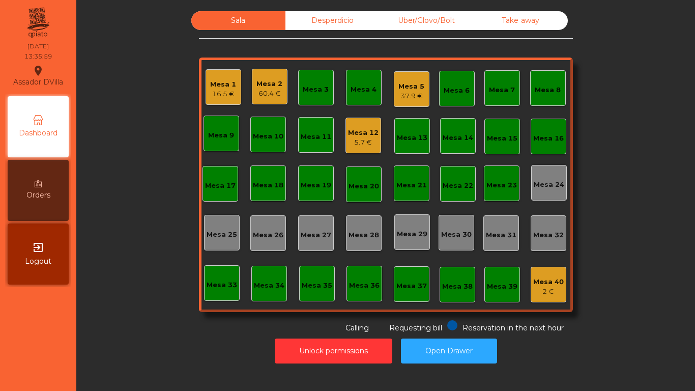
click at [430, 328] on span "Requesting bill" at bounding box center [415, 327] width 53 height 9
click at [441, 361] on button "Open Drawer" at bounding box center [449, 351] width 96 height 25
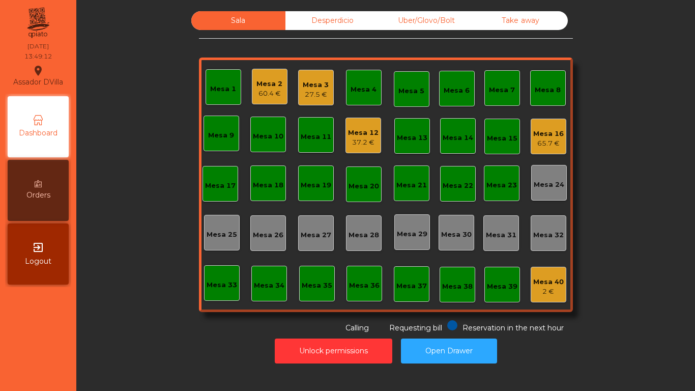
drag, startPoint x: 213, startPoint y: 182, endPoint x: 231, endPoint y: 186, distance: 18.3
click at [228, 186] on div "Sala Desperdicio Uber/Glovo/Bolt Take away Mesa 1 Mesa 2 60.4 € Mesa 3 27.5 € M…" at bounding box center [386, 172] width 592 height 322
click at [426, 363] on button "Open Drawer" at bounding box center [449, 351] width 96 height 25
click at [311, 92] on div "27.5 €" at bounding box center [316, 95] width 26 height 10
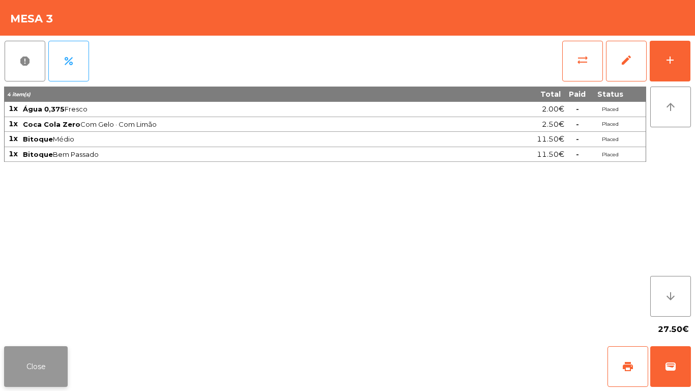
click at [37, 353] on button "Close" at bounding box center [36, 366] width 64 height 41
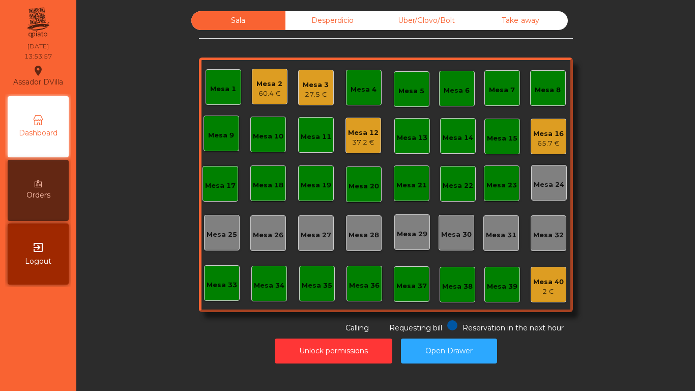
click at [538, 134] on div "Mesa 16" at bounding box center [549, 134] width 31 height 10
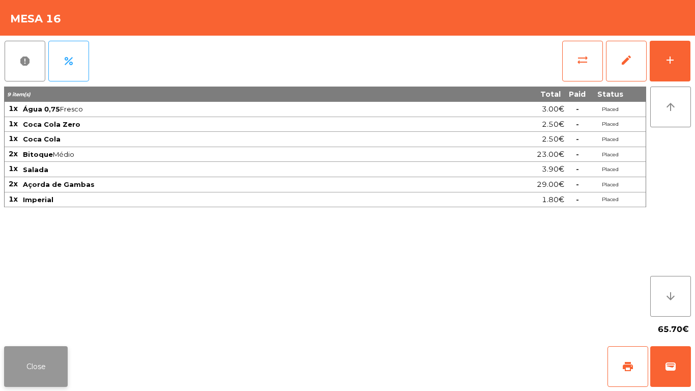
click at [22, 363] on button "Close" at bounding box center [36, 366] width 64 height 41
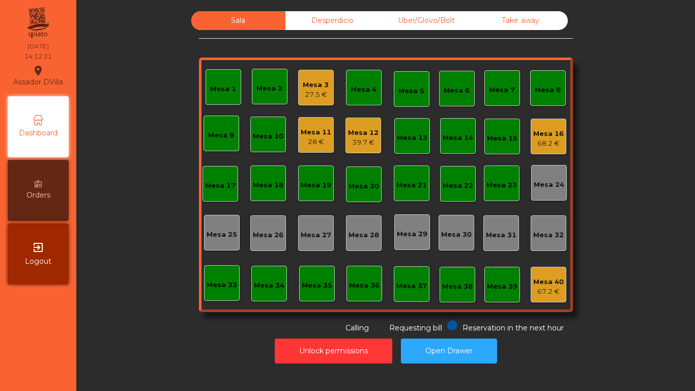
drag, startPoint x: 22, startPoint y: 363, endPoint x: 147, endPoint y: 150, distance: 247.3
click at [23, 365] on nav "Assador DVilla location_on [DATE] 14:12:21 Dashboard Orders exit_to_app Logout" at bounding box center [38, 195] width 76 height 391
click at [363, 351] on button "Unlock permissions" at bounding box center [334, 351] width 118 height 25
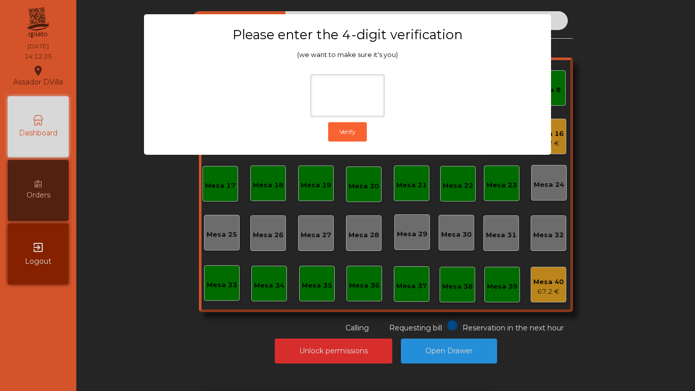
drag, startPoint x: 507, startPoint y: 351, endPoint x: 462, endPoint y: 353, distance: 44.3
click at [507, 351] on div "1 2 3 keyboard_backspace 4 5 6 . - 7 8 9 keyboard_return 0" at bounding box center [347, 339] width 695 height 104
click at [460, 355] on ngb-modal-window "Please enter the 4-digit verification (we want to make sure it's you) Verify" at bounding box center [347, 195] width 661 height 391
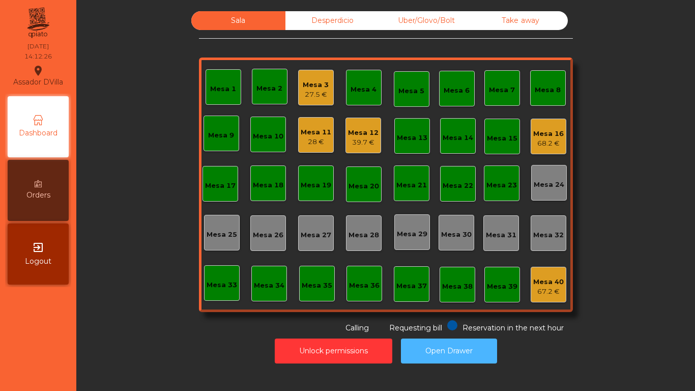
click at [460, 355] on button "Open Drawer" at bounding box center [449, 351] width 96 height 25
click at [541, 129] on div "Mesa 16" at bounding box center [549, 134] width 31 height 10
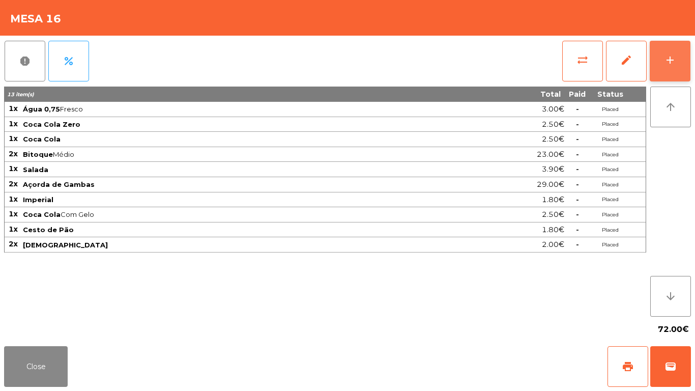
click at [677, 61] on button "add" at bounding box center [670, 61] width 41 height 41
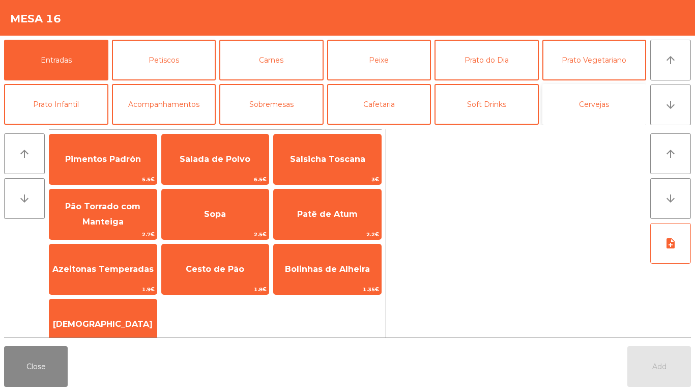
click at [598, 101] on button "Cervejas" at bounding box center [595, 104] width 104 height 41
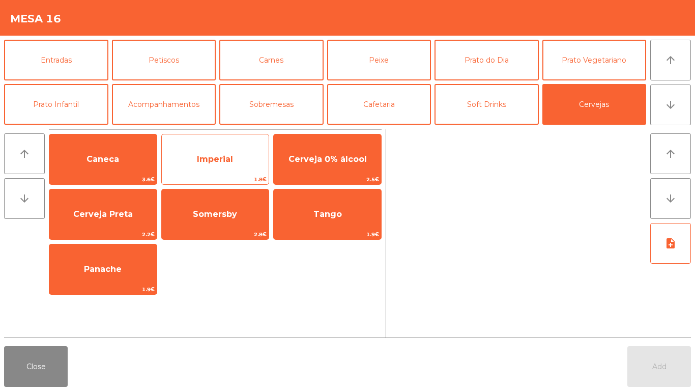
click at [211, 167] on span "Imperial" at bounding box center [215, 159] width 107 height 27
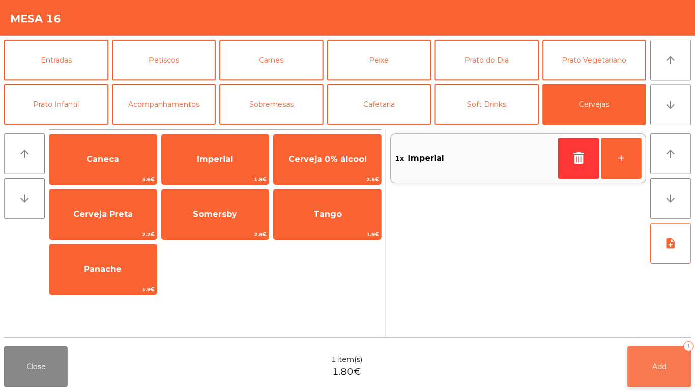
click at [667, 363] on button "Add 1" at bounding box center [660, 366] width 64 height 41
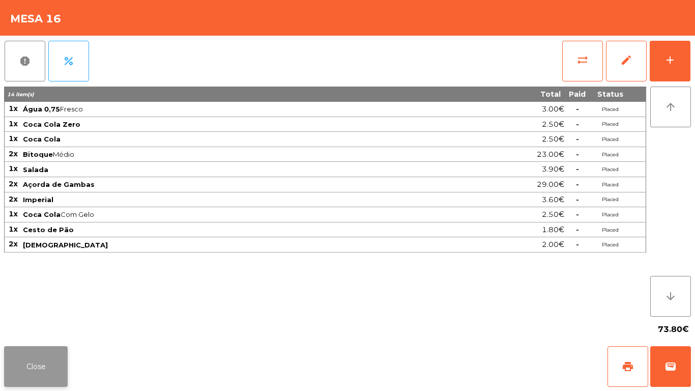
click at [49, 353] on button "Close" at bounding box center [36, 366] width 64 height 41
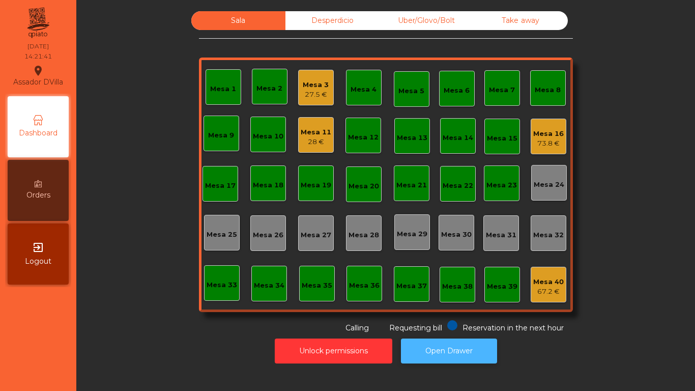
click at [442, 339] on button "Open Drawer" at bounding box center [449, 351] width 96 height 25
click at [304, 133] on div "Mesa 11" at bounding box center [316, 132] width 31 height 10
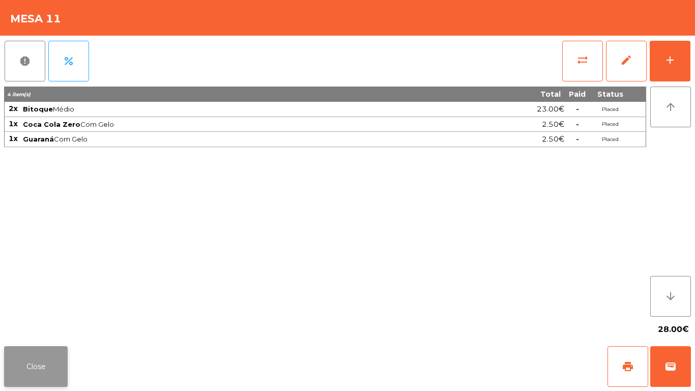
click at [38, 370] on button "Close" at bounding box center [36, 366] width 64 height 41
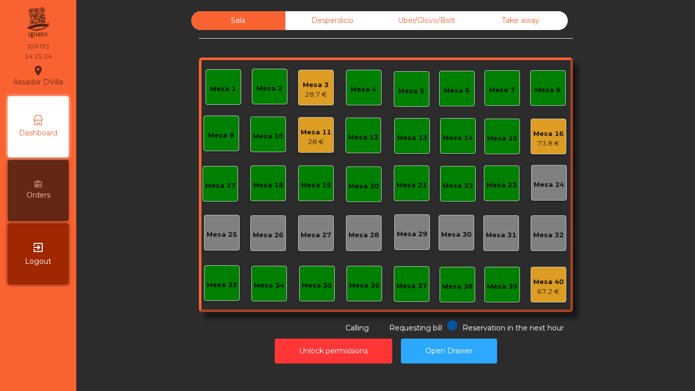
click at [301, 127] on div "Mesa 11" at bounding box center [316, 132] width 31 height 10
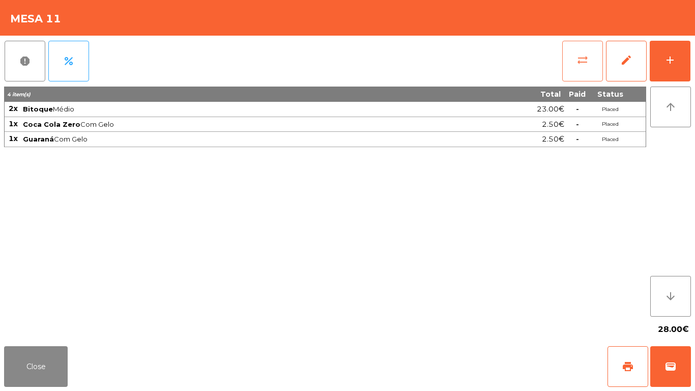
click at [580, 62] on span "sync_alt" at bounding box center [583, 60] width 12 height 12
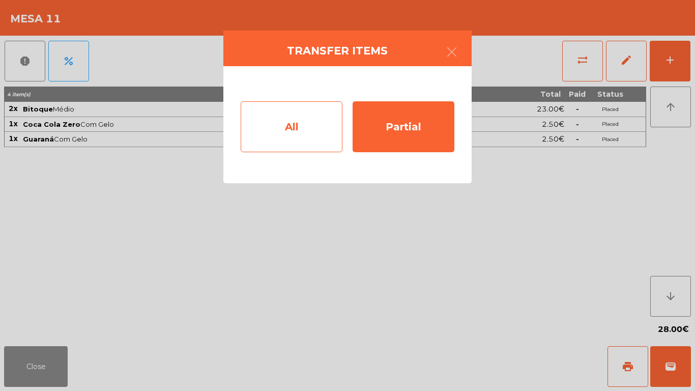
click at [284, 136] on div "All" at bounding box center [292, 126] width 102 height 51
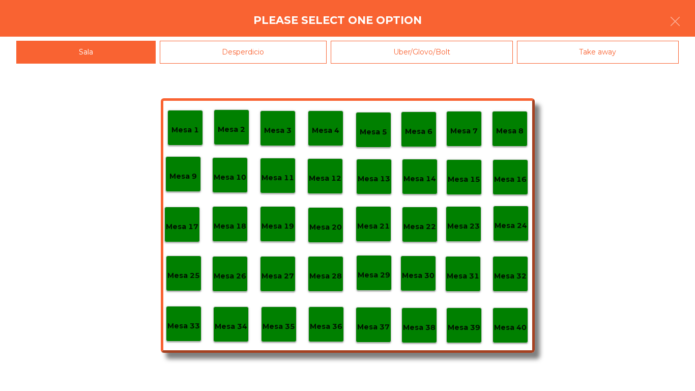
click at [511, 130] on p "Mesa 8" at bounding box center [509, 131] width 27 height 12
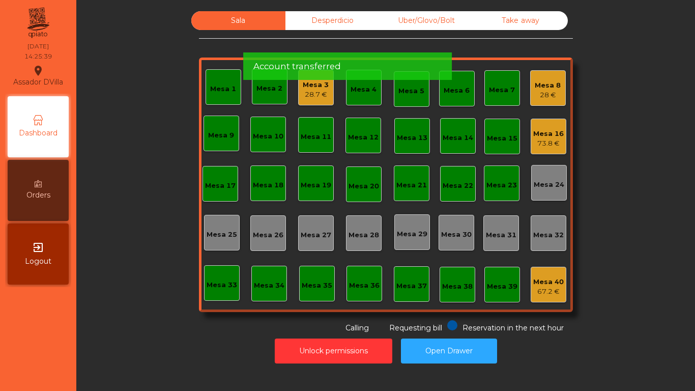
click at [542, 89] on div "Mesa 8" at bounding box center [548, 85] width 26 height 10
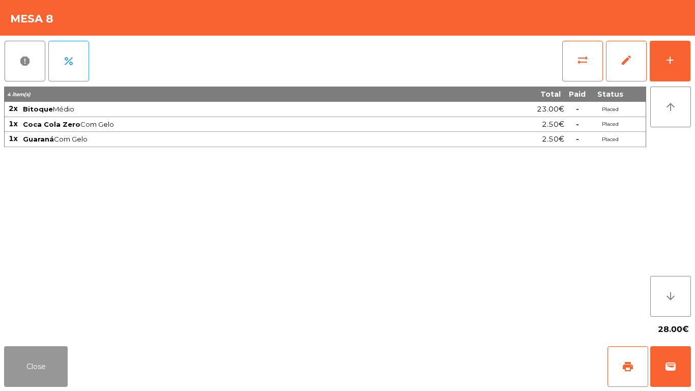
drag, startPoint x: 31, startPoint y: 360, endPoint x: 190, endPoint y: 231, distance: 204.9
click at [33, 360] on button "Close" at bounding box center [36, 366] width 64 height 41
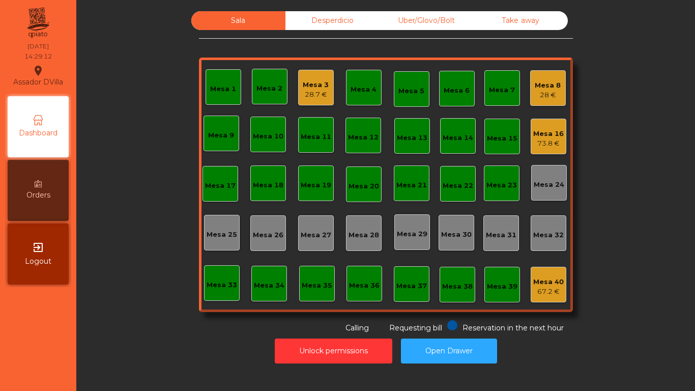
click at [309, 98] on div "28.7 €" at bounding box center [316, 95] width 26 height 10
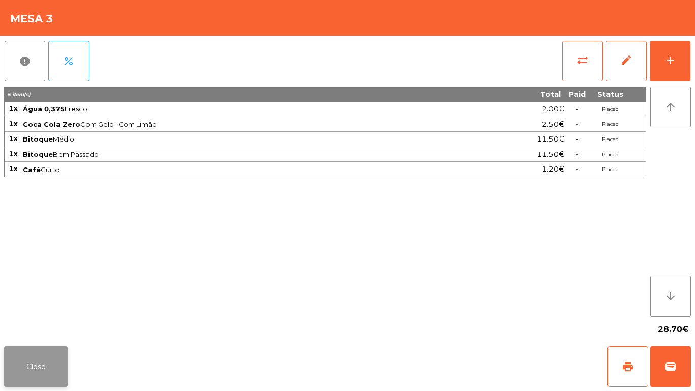
click at [32, 377] on button "Close" at bounding box center [36, 366] width 64 height 41
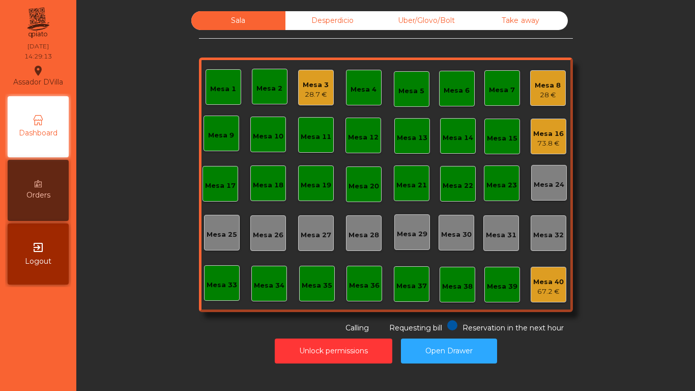
click at [521, 92] on div "Mesa 1 Mesa 2 Mesa 3 28.7 € Mesa 4 Mesa 5 Mesa 6 Mesa 7 Mesa 8 28 € Mesa 9 Mesa…" at bounding box center [386, 185] width 374 height 255
click at [549, 90] on div "Mesa 8" at bounding box center [548, 85] width 26 height 10
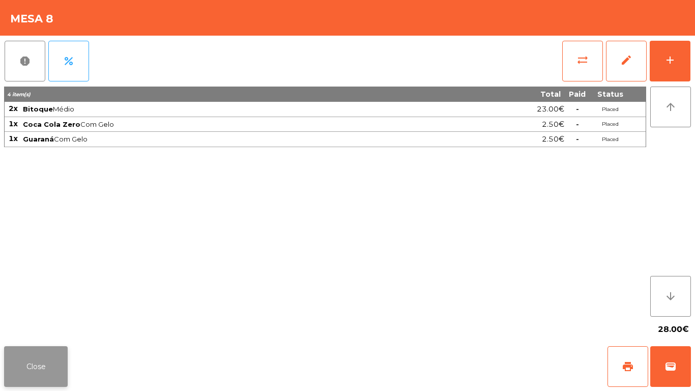
click at [61, 375] on button "Close" at bounding box center [36, 366] width 64 height 41
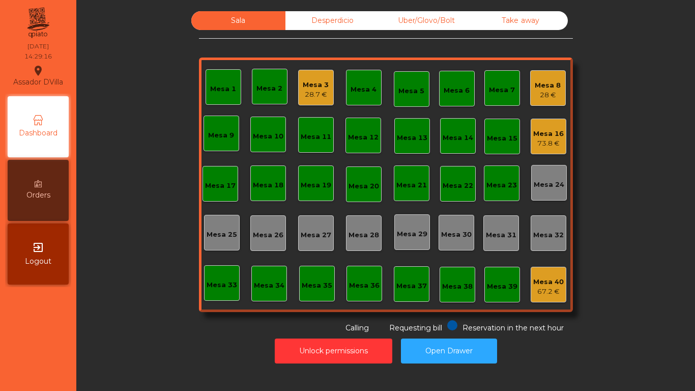
click at [310, 91] on div "28.7 €" at bounding box center [316, 95] width 26 height 10
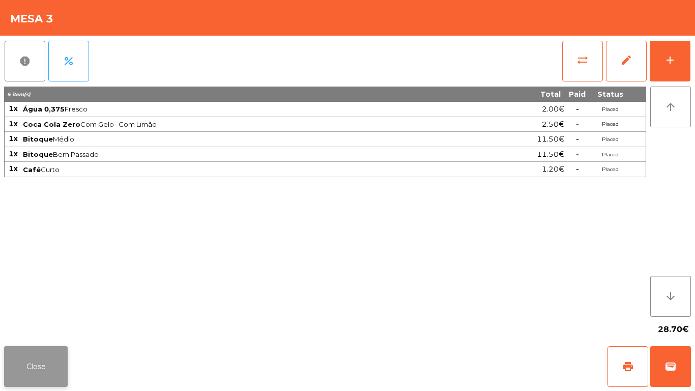
click at [9, 377] on button "Close" at bounding box center [36, 366] width 64 height 41
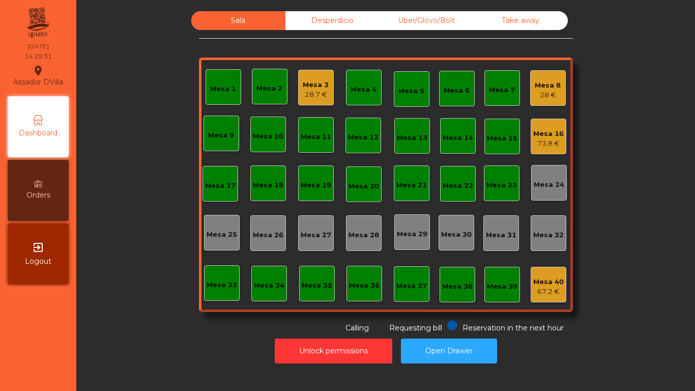
click at [549, 122] on div "Mesa 16 73.8 €" at bounding box center [549, 137] width 36 height 36
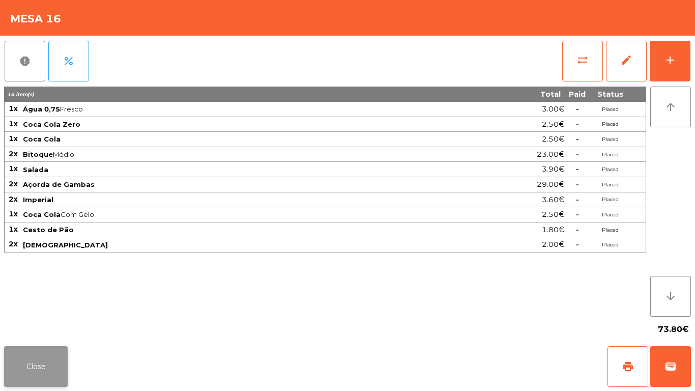
click at [42, 363] on button "Close" at bounding box center [36, 366] width 64 height 41
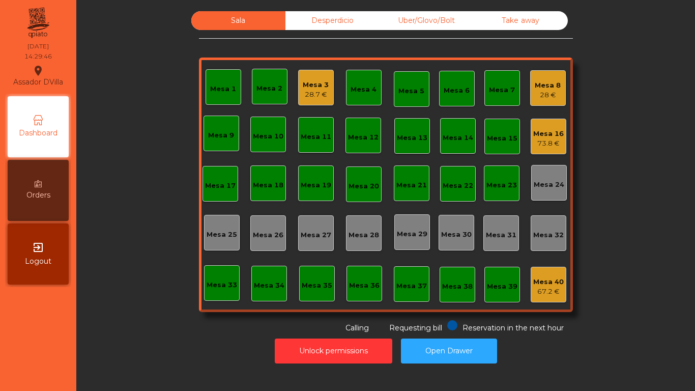
click at [550, 90] on div "28 €" at bounding box center [548, 95] width 26 height 10
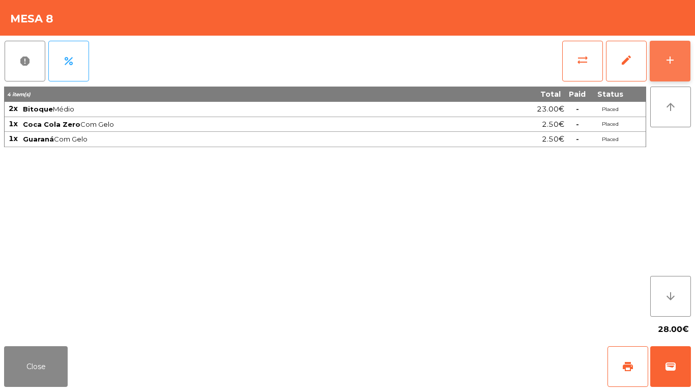
click at [665, 61] on div "add" at bounding box center [670, 60] width 12 height 12
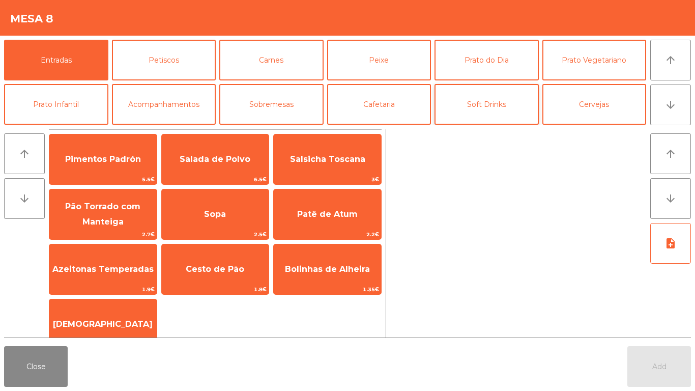
click at [509, 109] on button "Soft Drinks" at bounding box center [487, 104] width 104 height 41
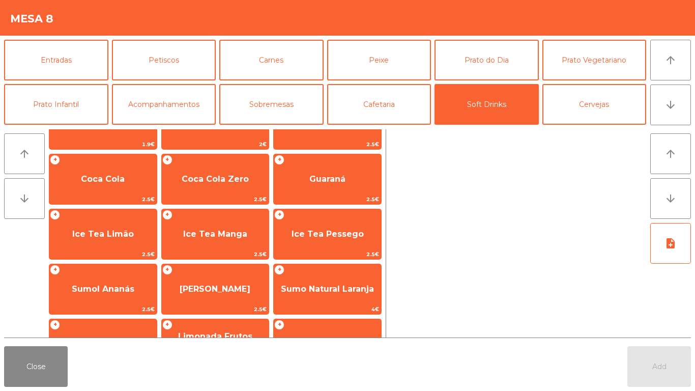
scroll to position [89, 0]
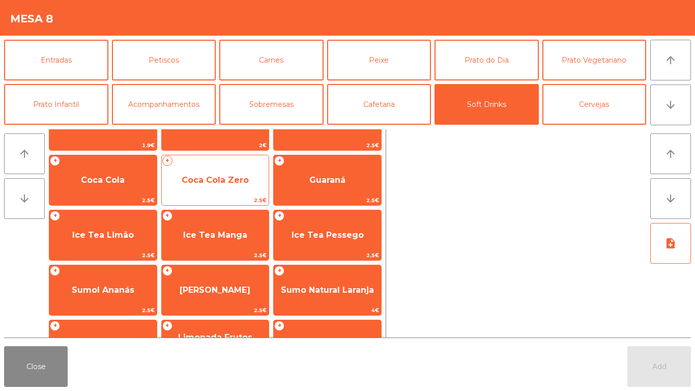
click at [202, 192] on span "Coca Cola Zero" at bounding box center [215, 179] width 107 height 27
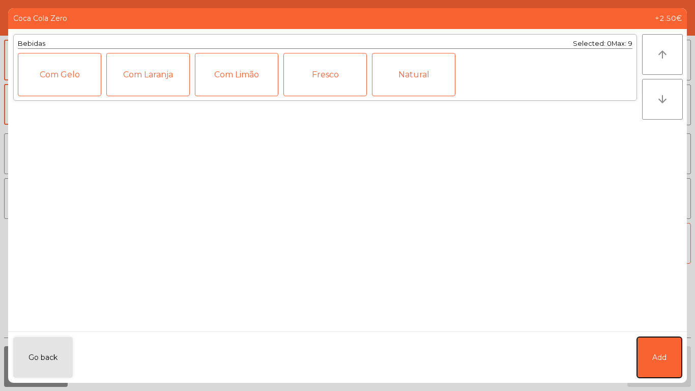
click at [664, 362] on span "Add" at bounding box center [660, 357] width 14 height 11
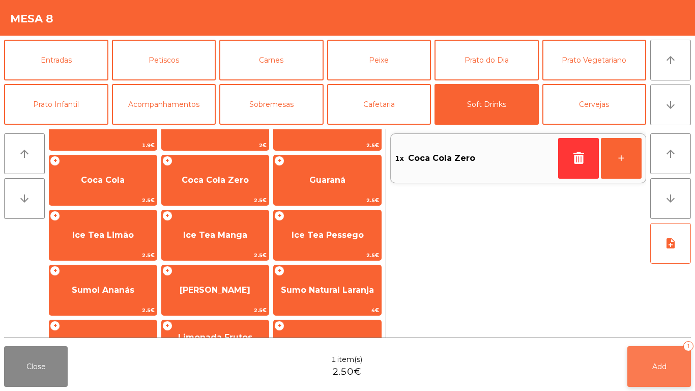
click at [667, 353] on button "Add 1" at bounding box center [660, 366] width 64 height 41
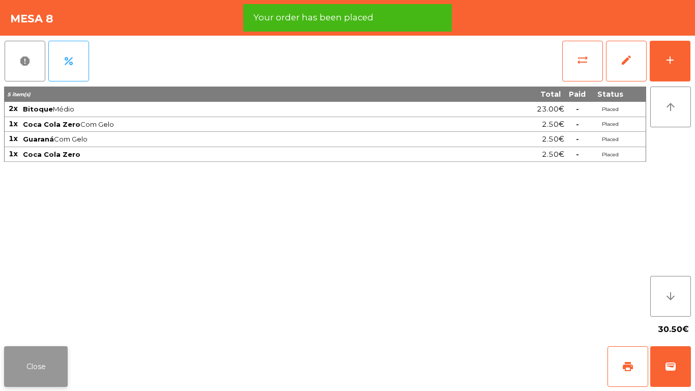
click at [41, 367] on button "Close" at bounding box center [36, 366] width 64 height 41
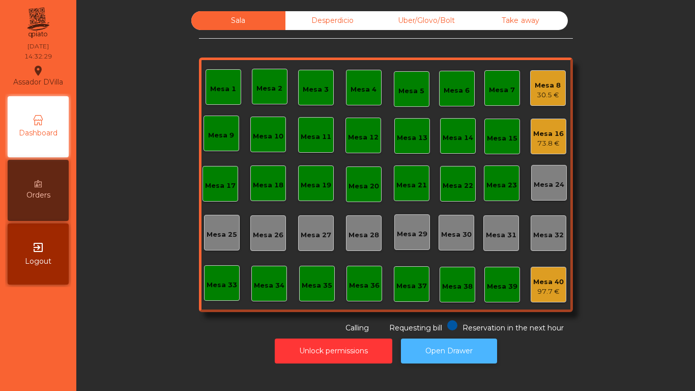
click at [471, 346] on button "Open Drawer" at bounding box center [449, 351] width 96 height 25
click at [542, 149] on div "Mesa 16 73.8 €" at bounding box center [549, 137] width 36 height 36
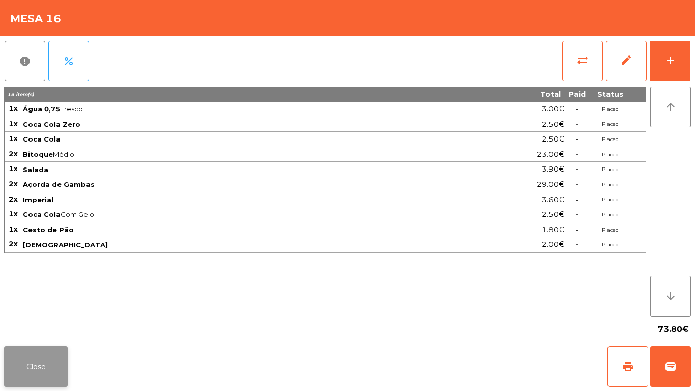
click at [16, 357] on button "Close" at bounding box center [36, 366] width 64 height 41
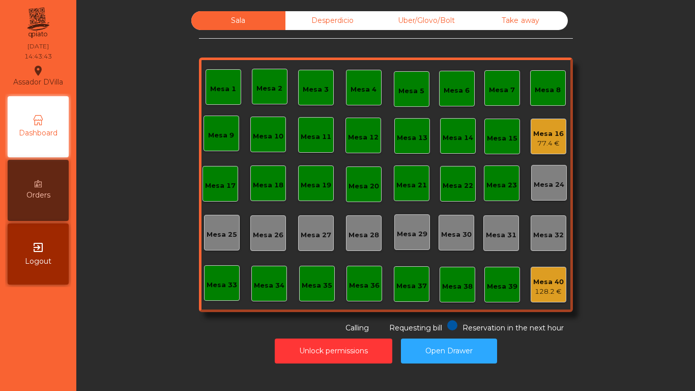
drag, startPoint x: 21, startPoint y: 356, endPoint x: 695, endPoint y: 179, distance: 696.3
click at [43, 358] on nav "Assador DVilla location_on 19/09/2025 14:43:43 Dashboard Orders exit_to_app Log…" at bounding box center [38, 195] width 76 height 391
click at [456, 356] on button "Open Drawer" at bounding box center [449, 351] width 96 height 25
click at [546, 286] on div "Mesa 40" at bounding box center [549, 282] width 31 height 10
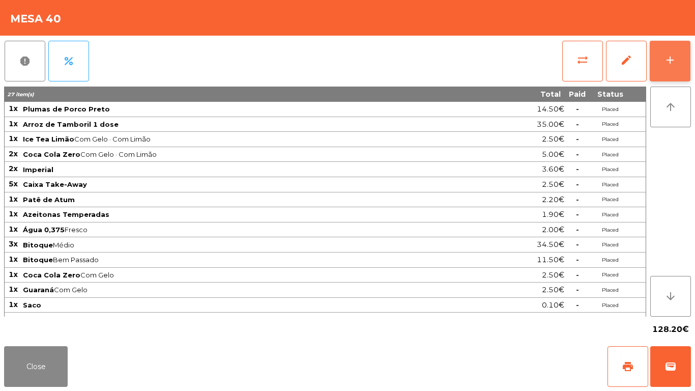
click at [662, 65] on button "add" at bounding box center [670, 61] width 41 height 41
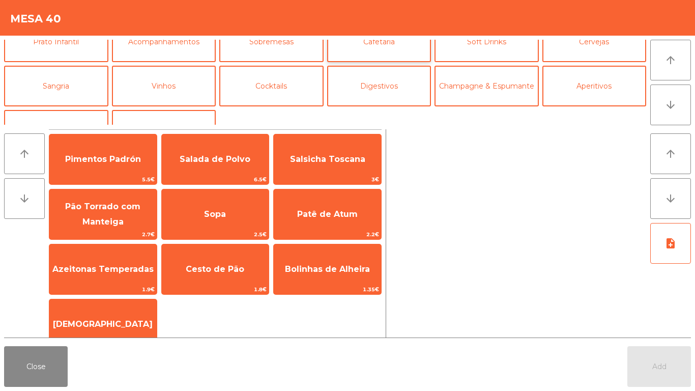
scroll to position [89, 0]
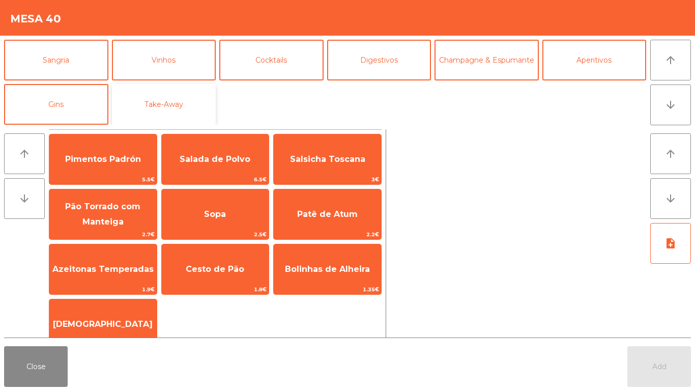
click at [186, 108] on button "Take-Away" at bounding box center [164, 104] width 104 height 41
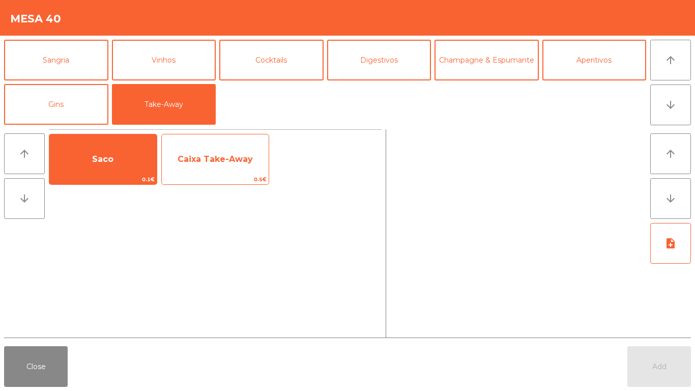
click at [217, 178] on span "0.5€" at bounding box center [215, 180] width 107 height 10
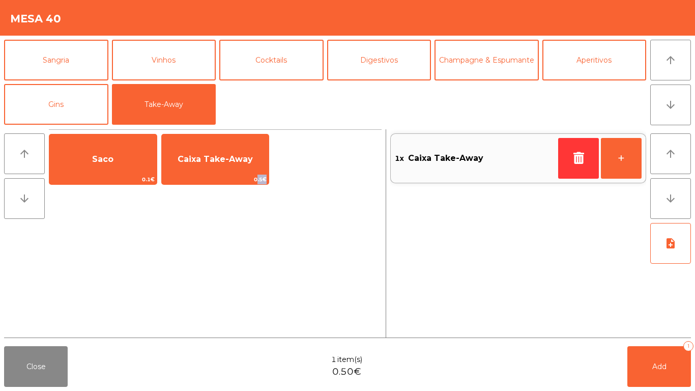
drag, startPoint x: 217, startPoint y: 178, endPoint x: 543, endPoint y: 355, distance: 370.4
click at [221, 177] on span "0.5€" at bounding box center [215, 180] width 107 height 10
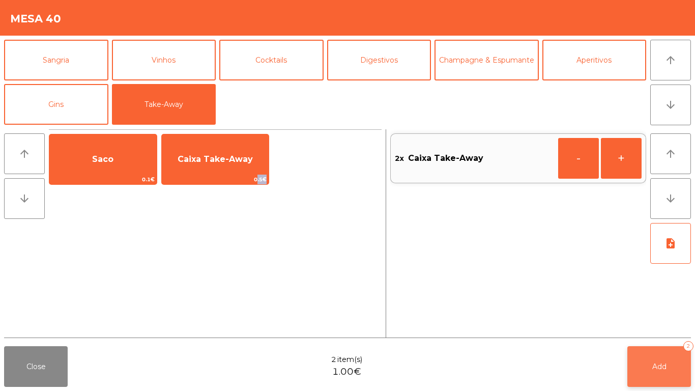
click at [674, 373] on button "Add 2" at bounding box center [660, 366] width 64 height 41
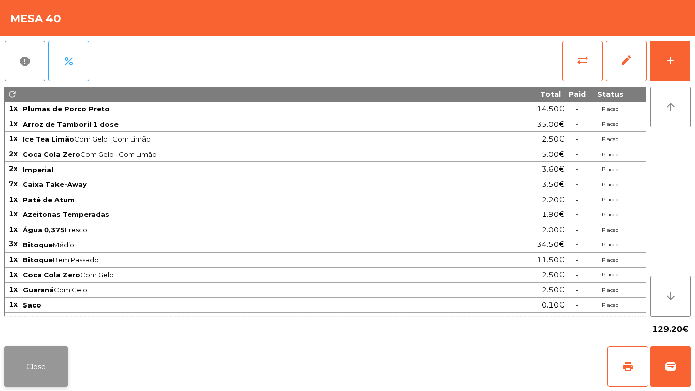
click at [22, 376] on button "Close" at bounding box center [36, 366] width 64 height 41
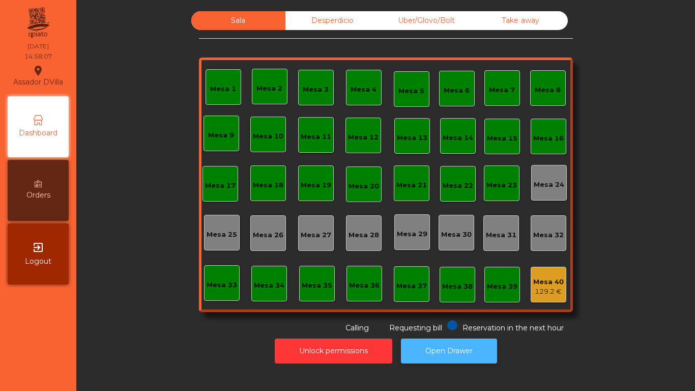
click at [430, 360] on button "Open Drawer" at bounding box center [449, 351] width 96 height 25
click at [429, 339] on button "Open Drawer" at bounding box center [449, 351] width 96 height 25
